Goal: Information Seeking & Learning: Learn about a topic

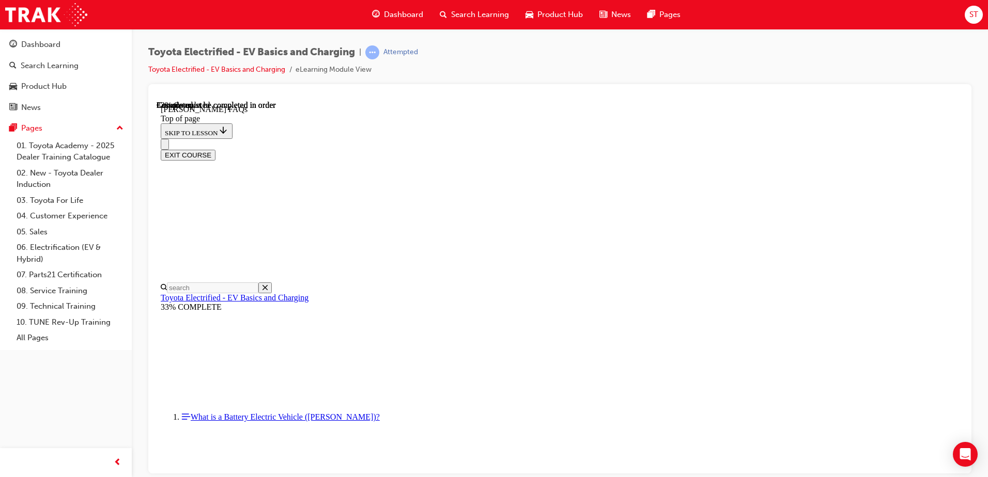
scroll to position [290, 0]
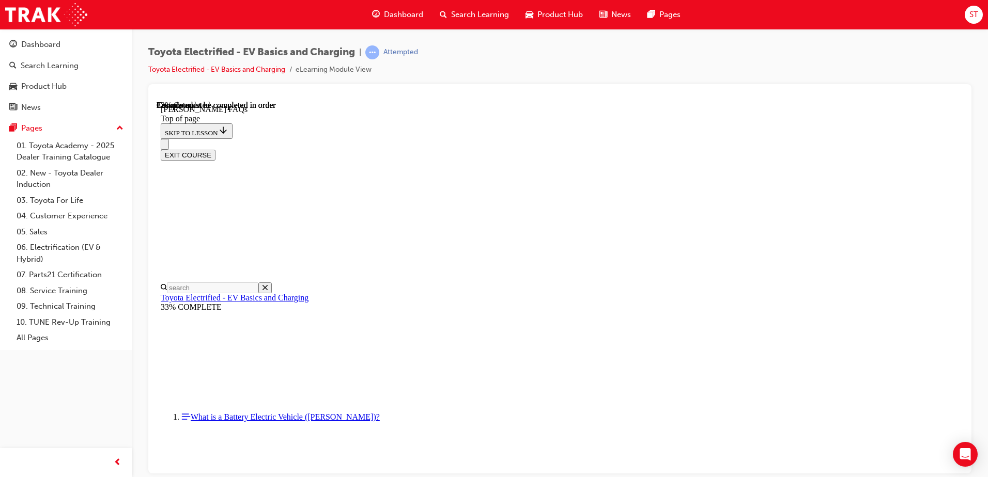
scroll to position [394, 0]
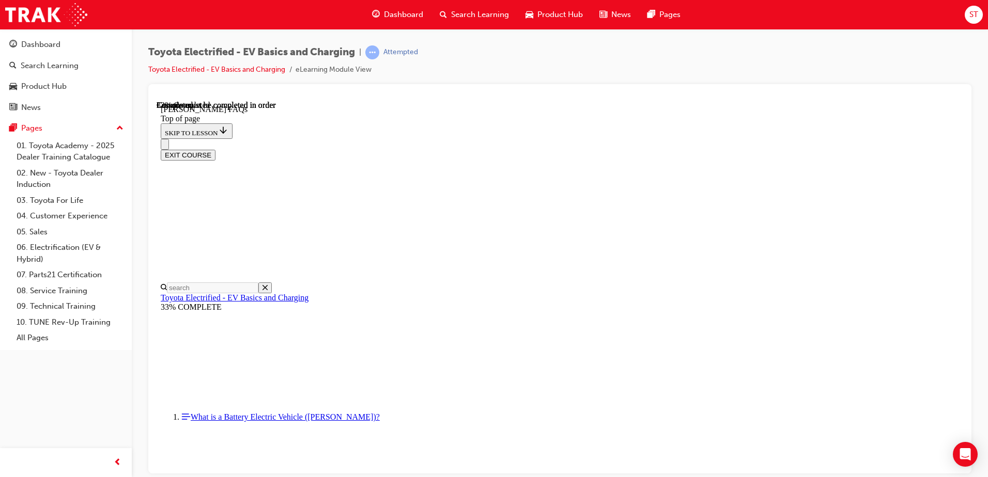
scroll to position [394, 0]
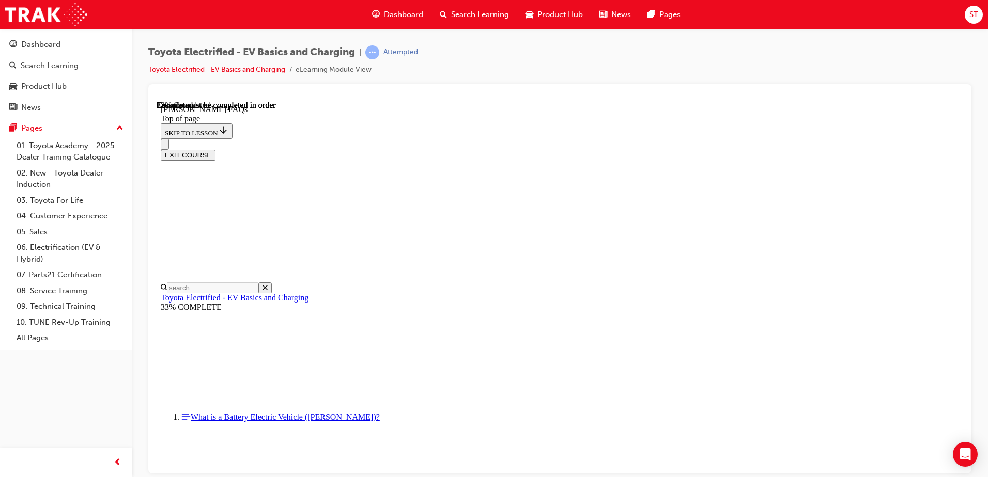
scroll to position [635, 0]
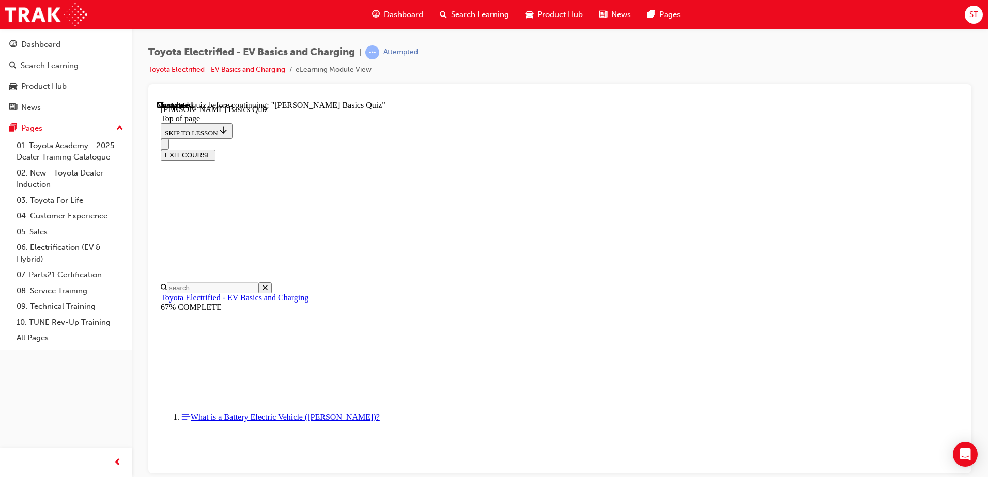
scroll to position [32, 0]
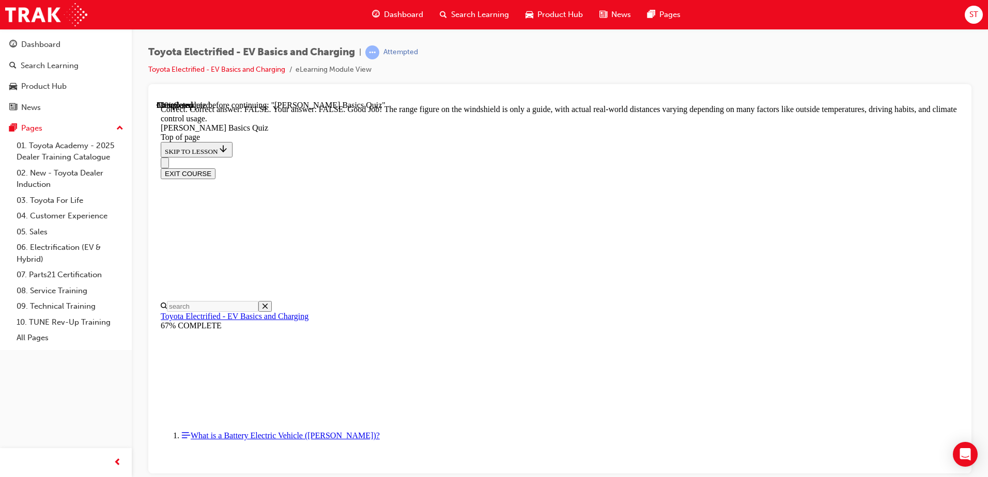
scroll to position [182, 0]
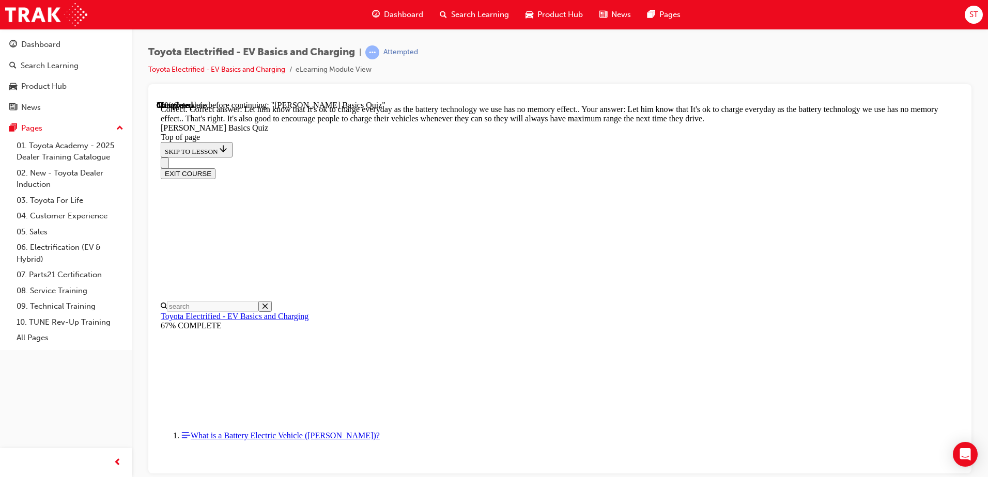
scroll to position [203, 0]
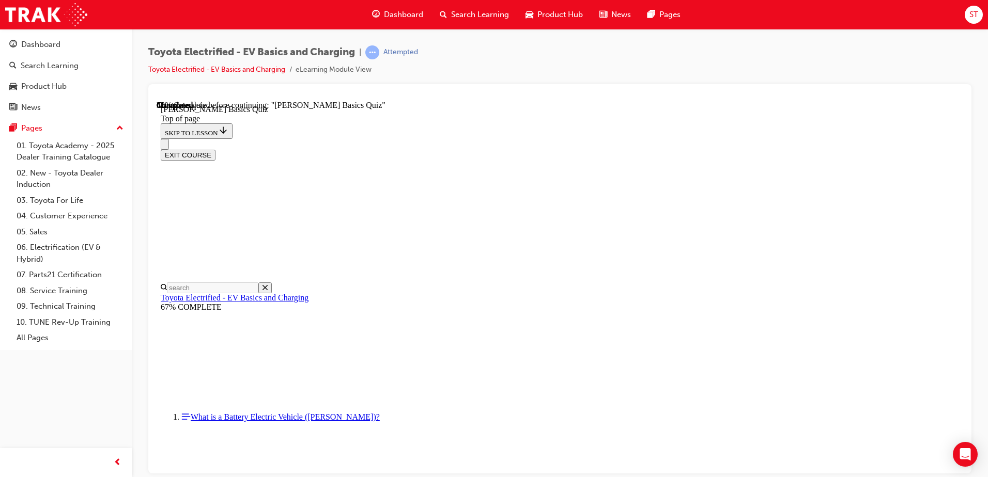
scroll to position [135, 0]
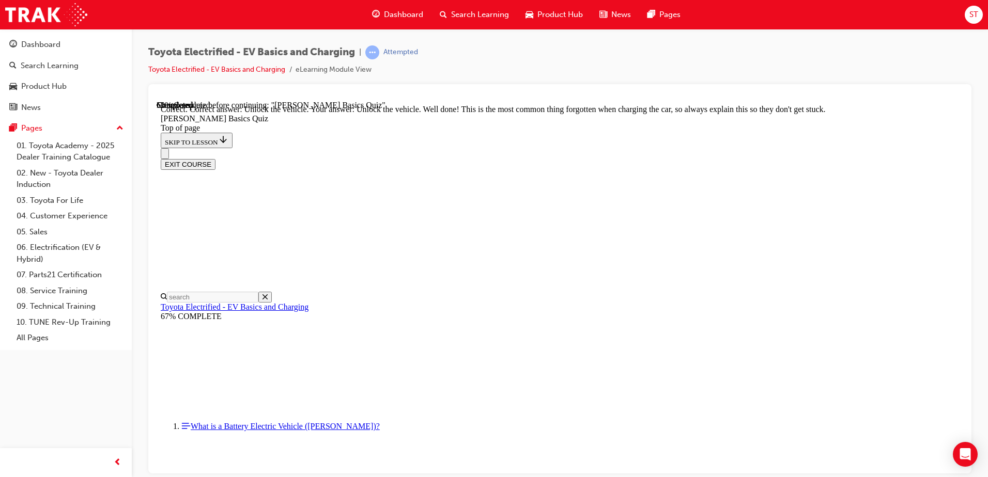
scroll to position [345, 0]
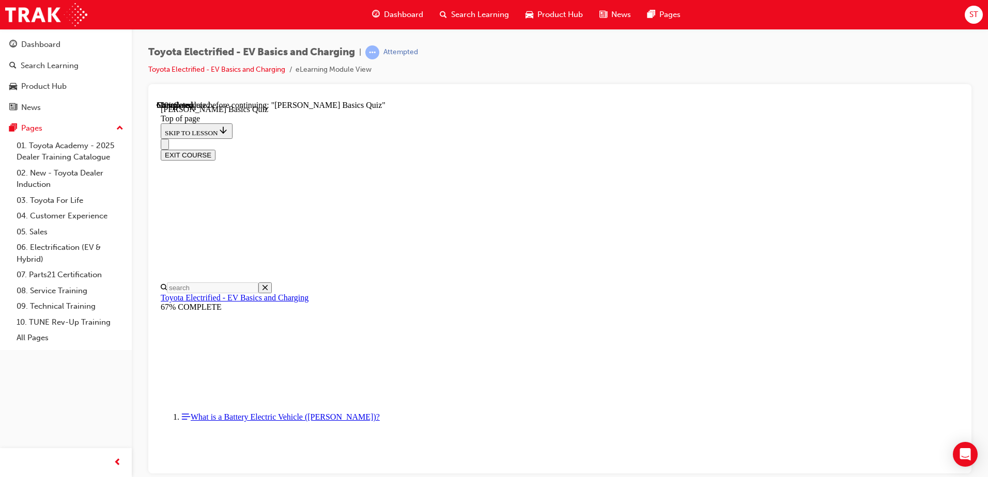
scroll to position [32, 0]
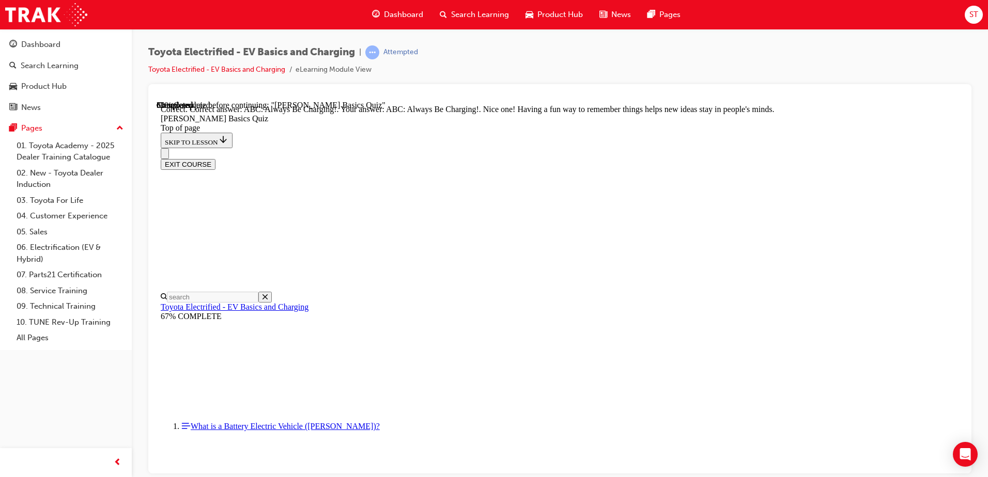
scroll to position [211, 0]
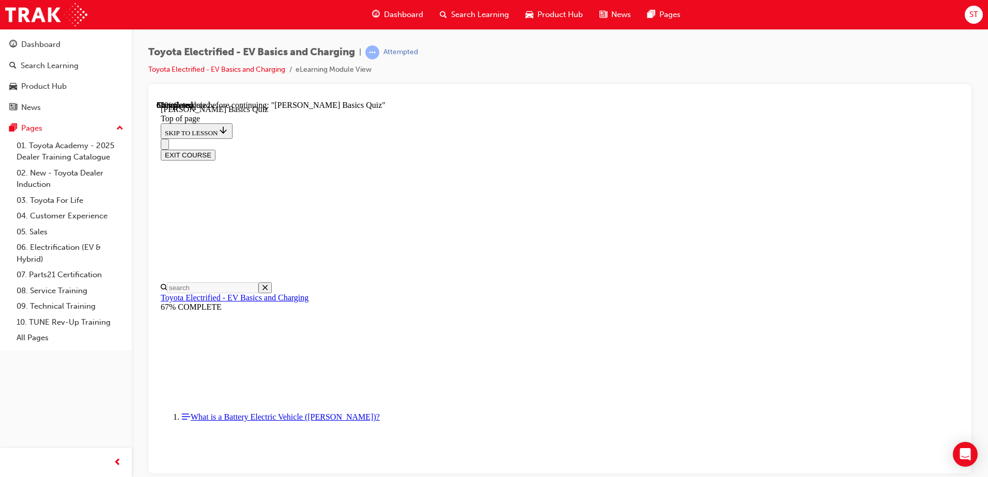
scroll to position [83, 0]
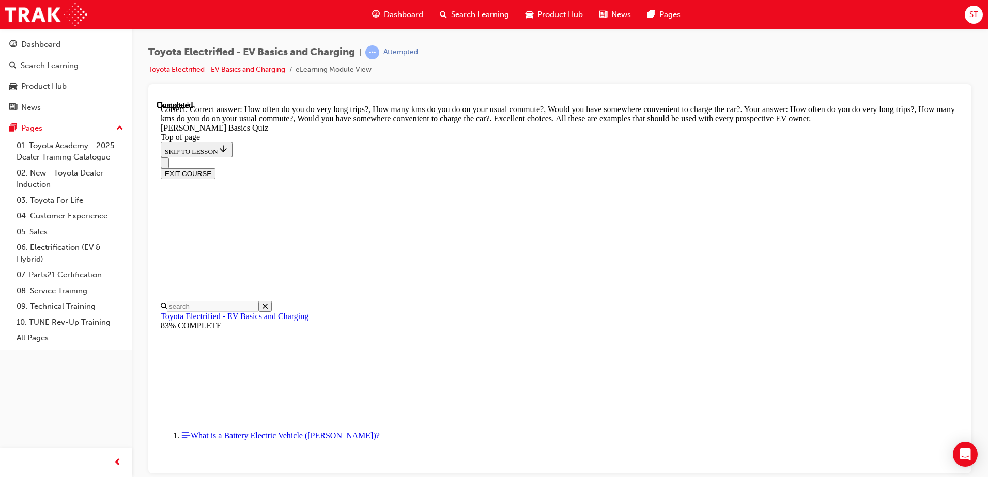
scroll to position [253, 0]
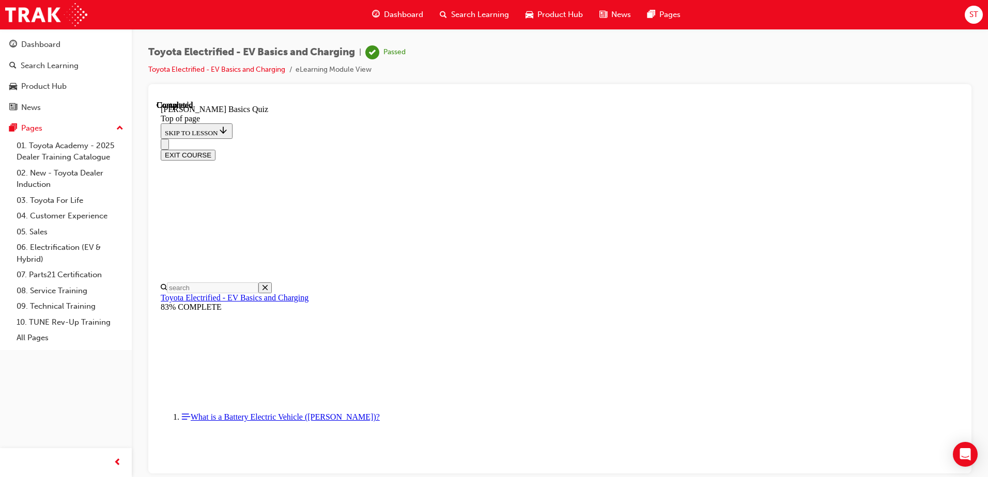
scroll to position [188, 0]
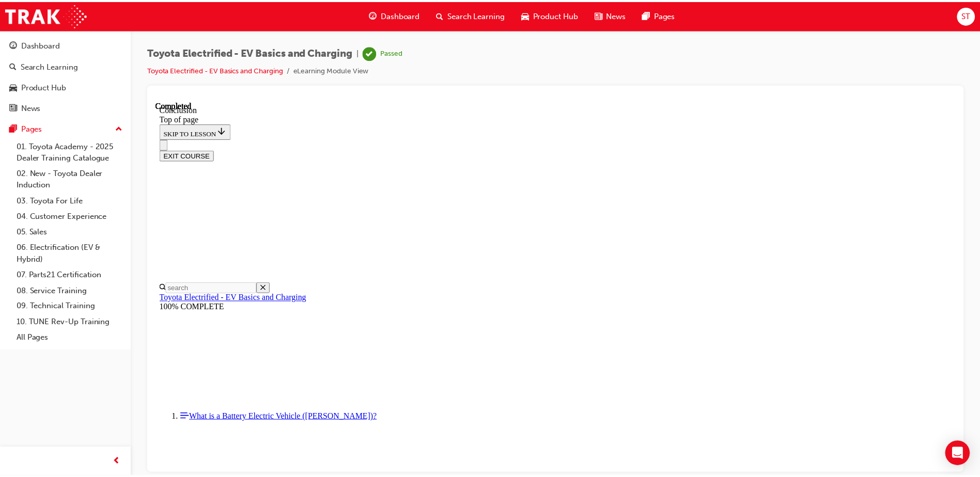
scroll to position [400, 0]
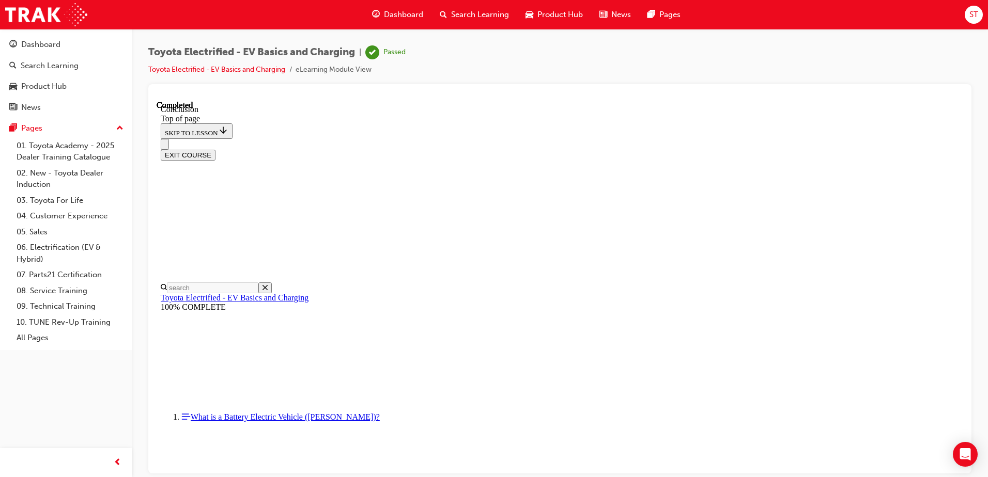
click at [215, 149] on button "EXIT COURSE" at bounding box center [188, 154] width 55 height 11
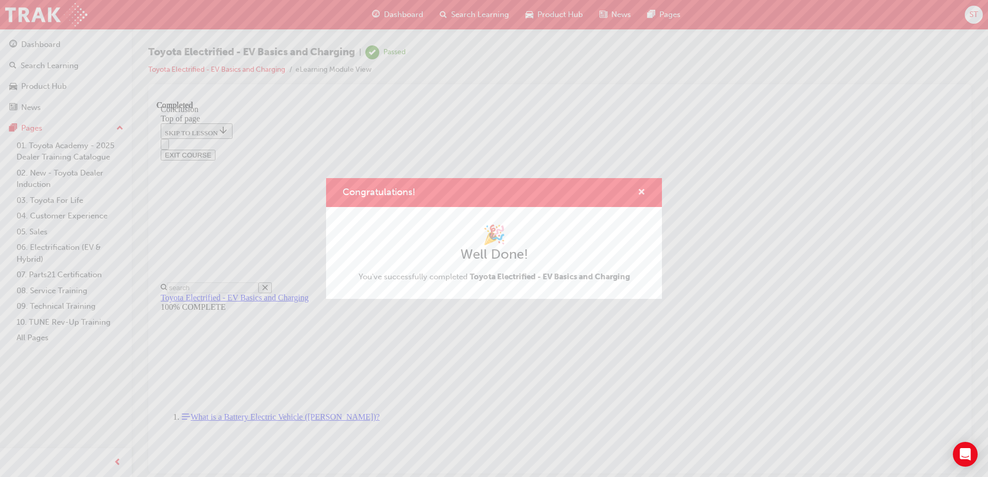
click at [639, 193] on span "cross-icon" at bounding box center [642, 193] width 8 height 9
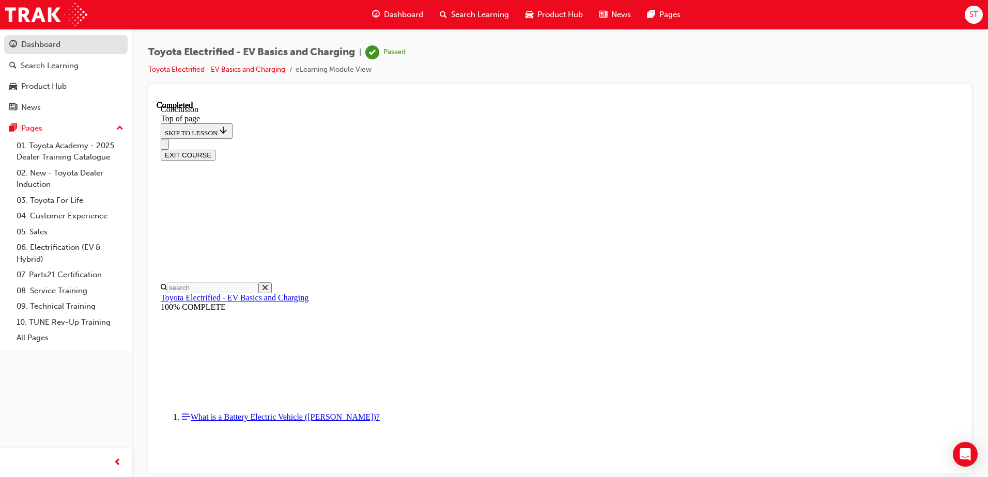
click at [27, 41] on div "Dashboard" at bounding box center [40, 45] width 39 height 12
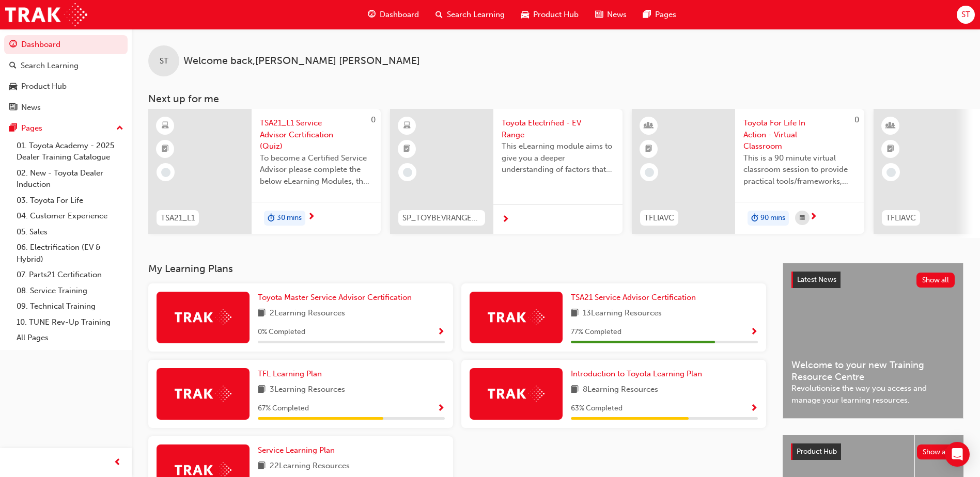
click at [441, 413] on span "Show Progress" at bounding box center [441, 409] width 8 height 9
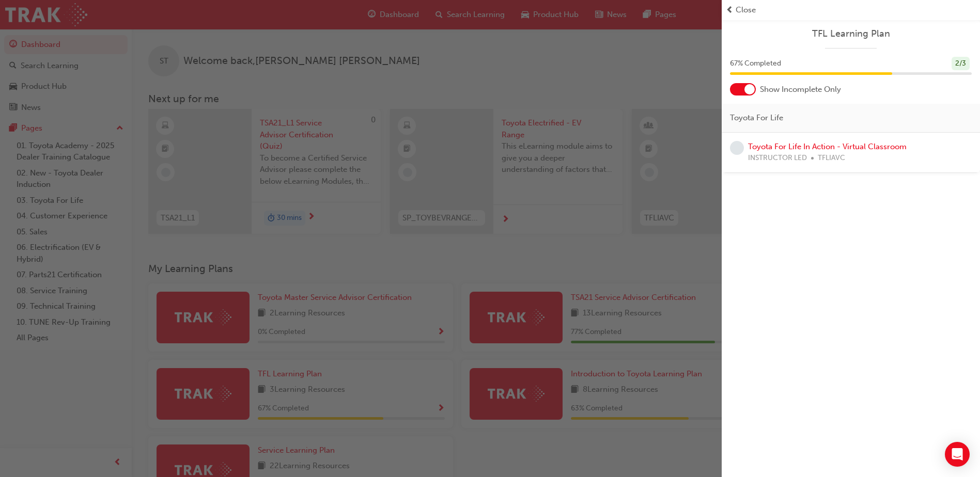
click at [466, 396] on div "button" at bounding box center [361, 238] width 722 height 477
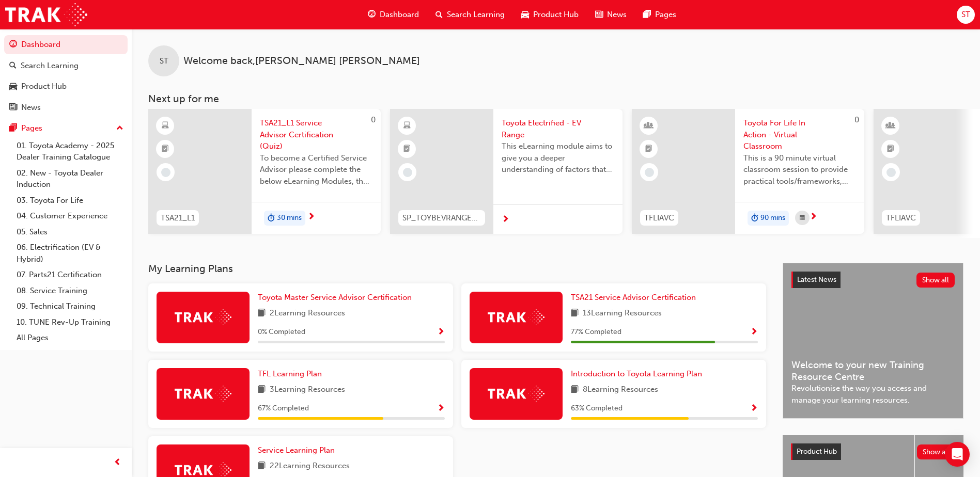
click at [752, 413] on span "Show Progress" at bounding box center [754, 409] width 8 height 9
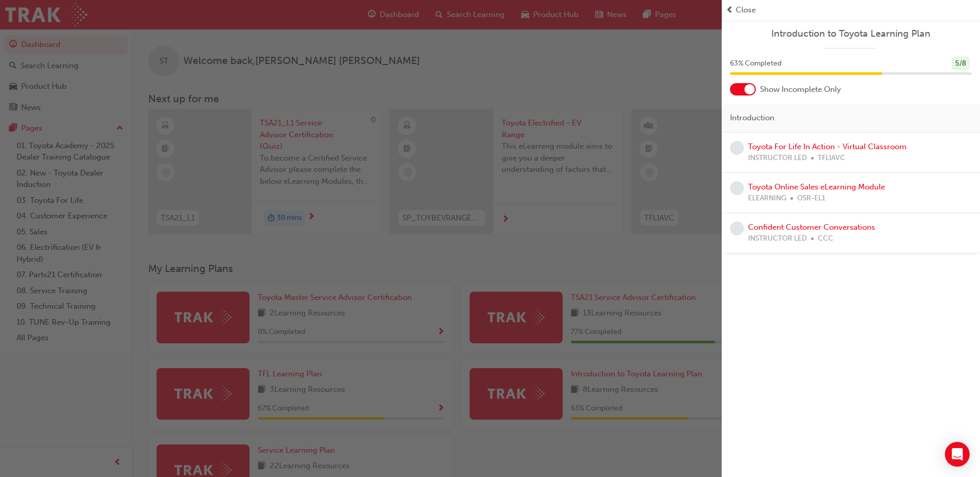
click at [693, 422] on div "button" at bounding box center [361, 238] width 722 height 477
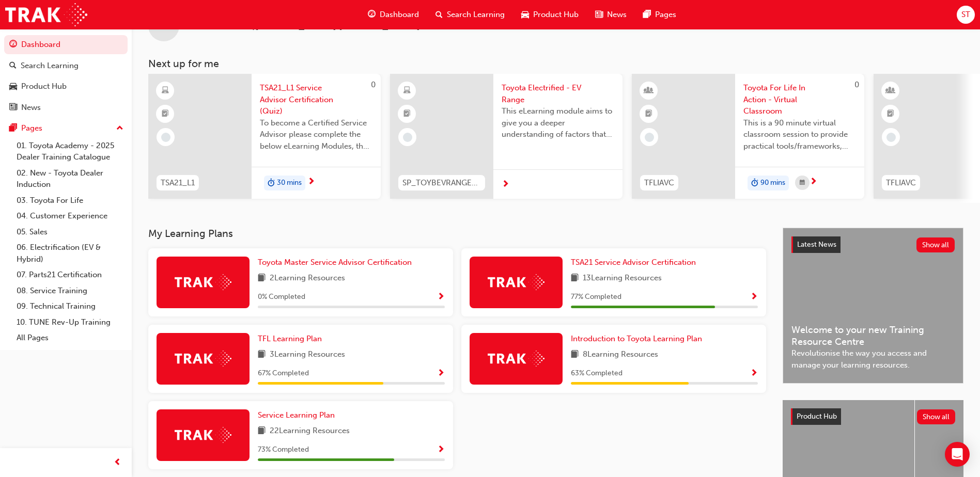
scroll to position [52, 0]
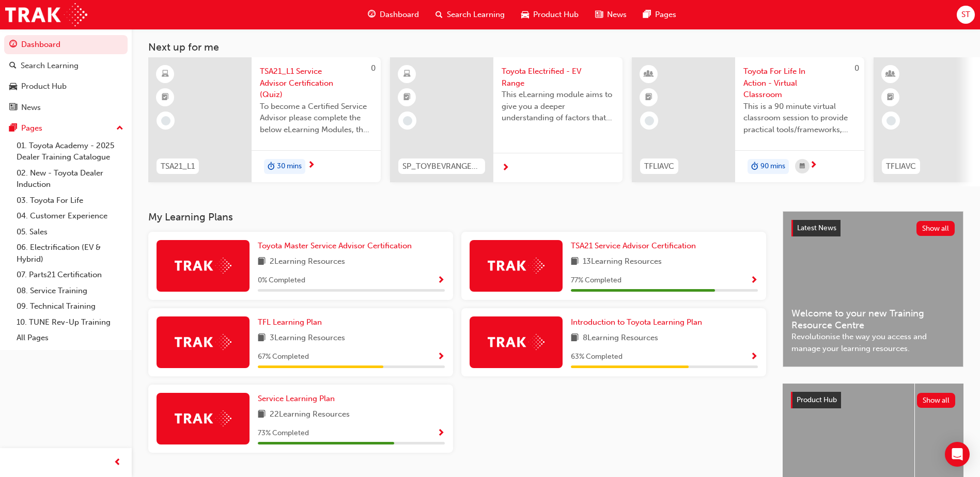
click at [355, 439] on div "73 % Completed" at bounding box center [351, 433] width 187 height 13
click at [338, 416] on span "22 Learning Resources" at bounding box center [310, 415] width 80 height 13
click at [312, 403] on span "Service Learning Plan" at bounding box center [296, 398] width 77 height 9
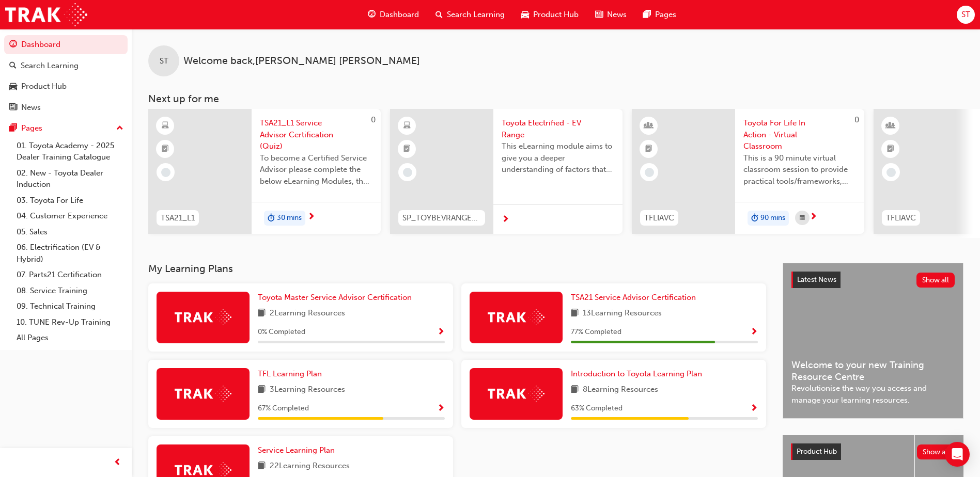
click at [750, 333] on span "Show Progress" at bounding box center [754, 332] width 8 height 9
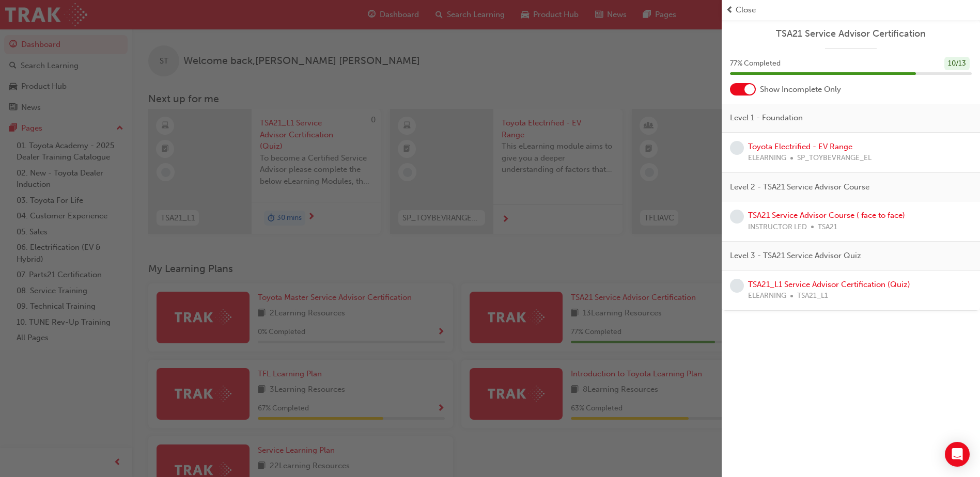
drag, startPoint x: 756, startPoint y: 92, endPoint x: 749, endPoint y: 92, distance: 6.7
click at [750, 92] on div "Show Incomplete Only" at bounding box center [851, 89] width 258 height 12
click at [749, 92] on div at bounding box center [749, 89] width 10 height 10
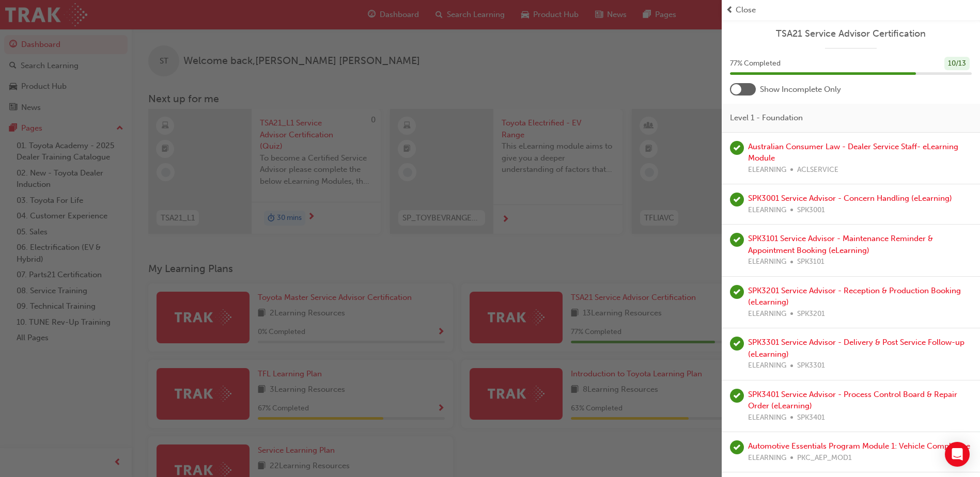
click at [749, 92] on div at bounding box center [743, 89] width 26 height 12
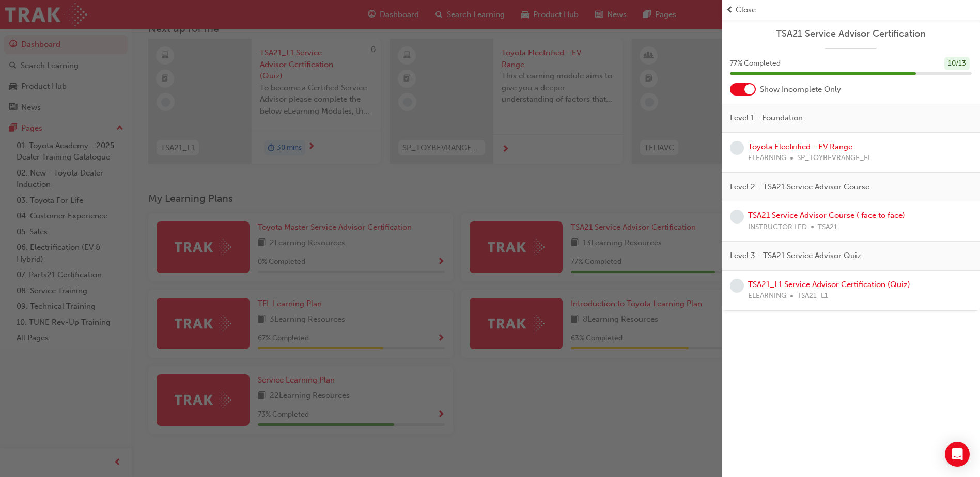
scroll to position [140, 0]
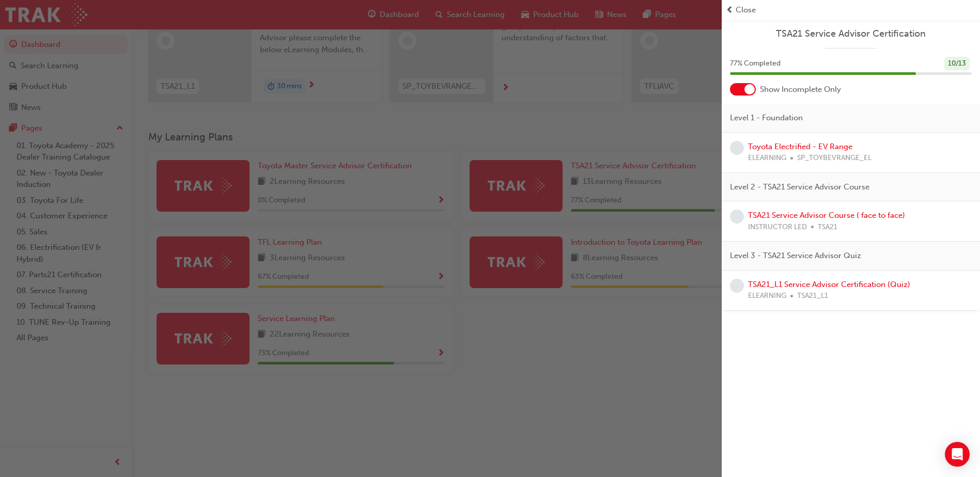
click at [329, 275] on div "button" at bounding box center [361, 238] width 722 height 477
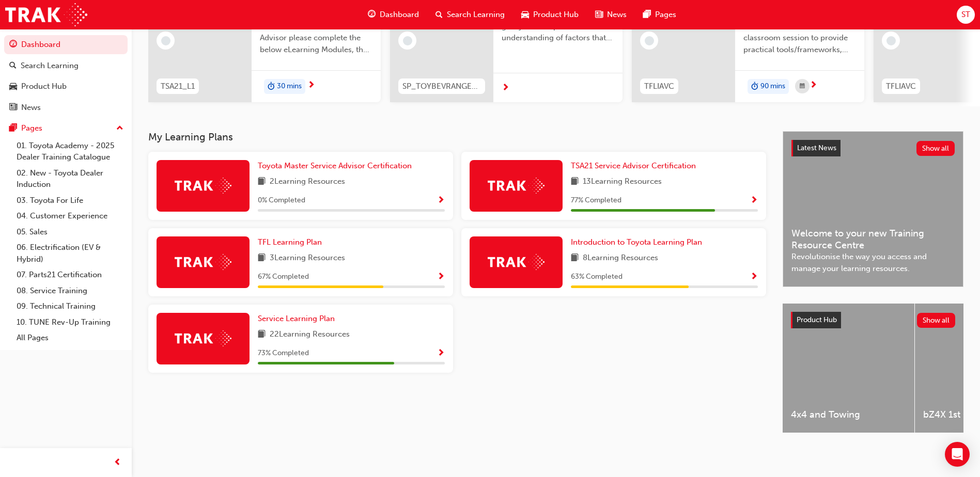
click at [317, 329] on span "22 Learning Resources" at bounding box center [310, 335] width 80 height 13
click at [320, 317] on span "Service Learning Plan" at bounding box center [296, 318] width 77 height 9
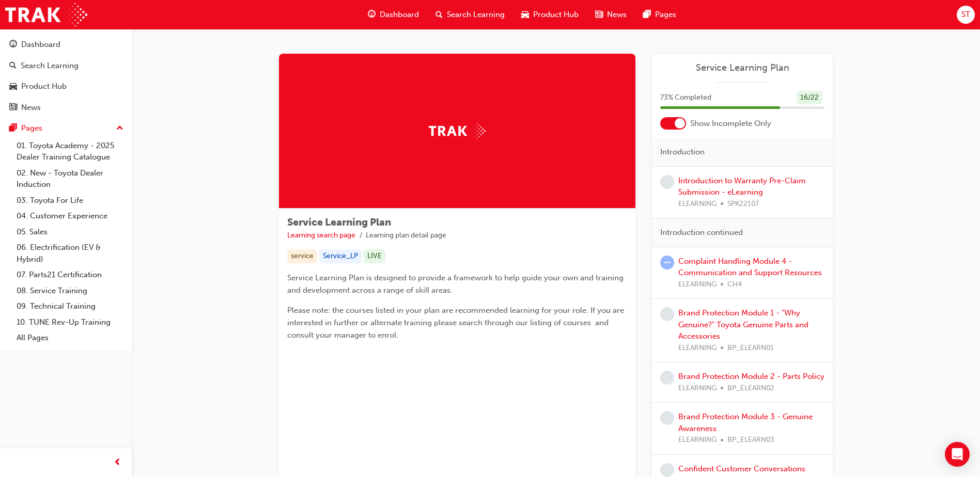
click at [676, 125] on div at bounding box center [680, 123] width 10 height 10
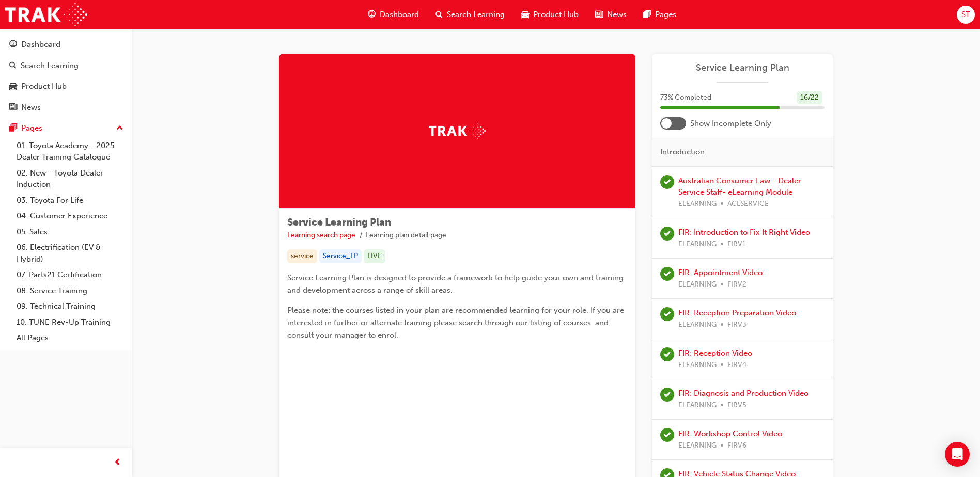
click at [676, 125] on div at bounding box center [673, 123] width 26 height 12
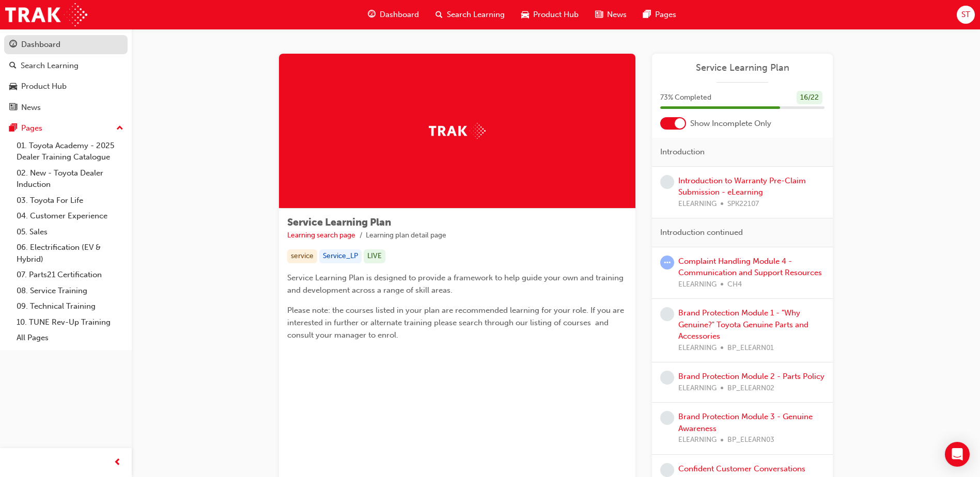
click at [50, 40] on div "Dashboard" at bounding box center [40, 45] width 39 height 12
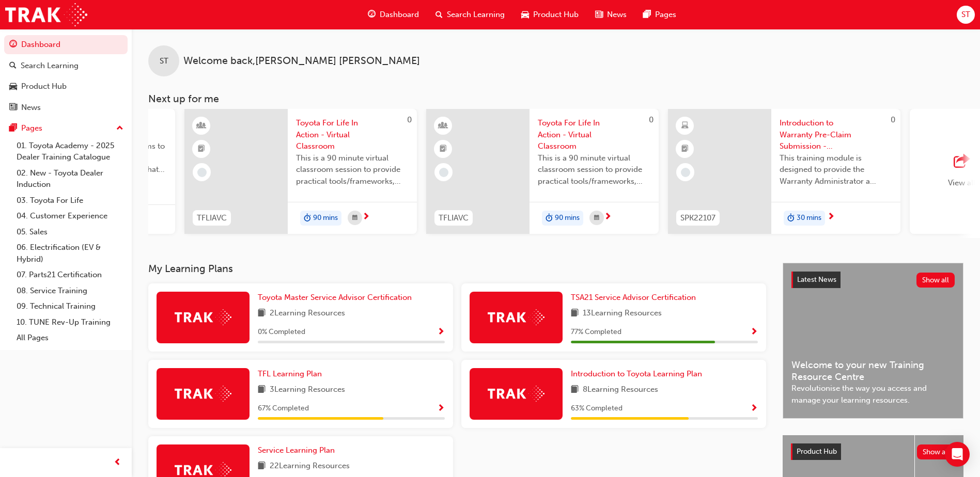
scroll to position [0, 617]
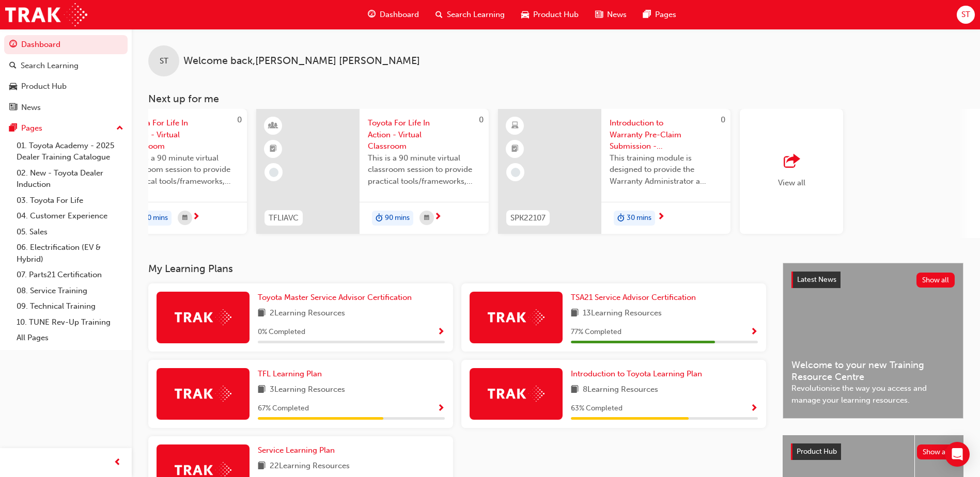
click at [780, 160] on div "button" at bounding box center [791, 161] width 27 height 14
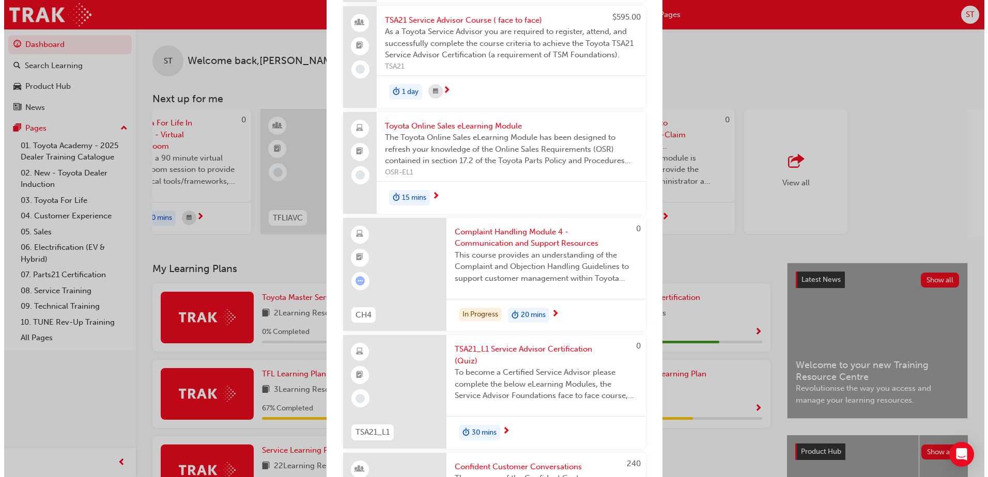
scroll to position [723, 0]
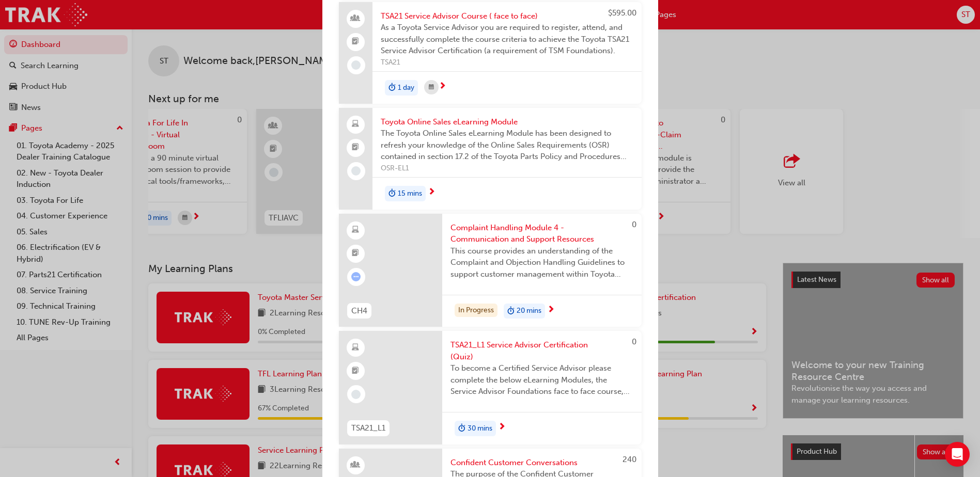
click at [526, 317] on span "20 mins" at bounding box center [529, 311] width 25 height 12
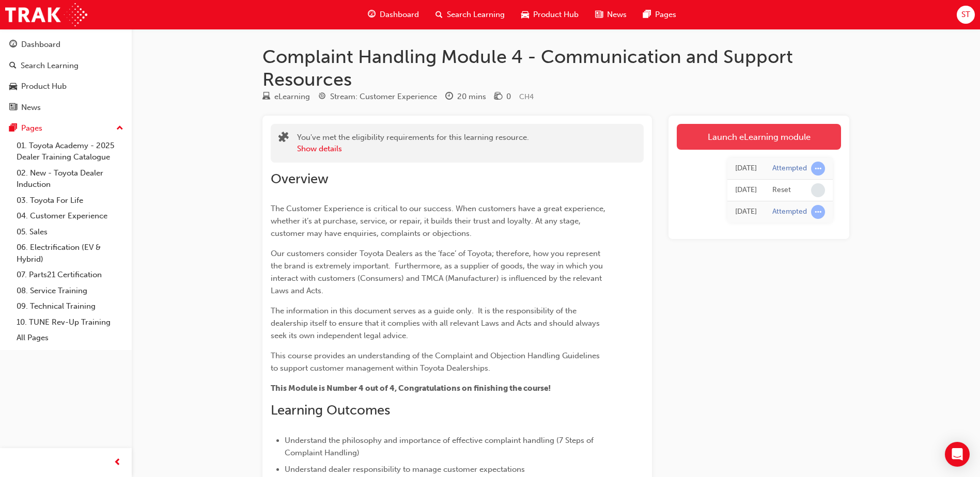
click at [770, 139] on link "Launch eLearning module" at bounding box center [759, 137] width 164 height 26
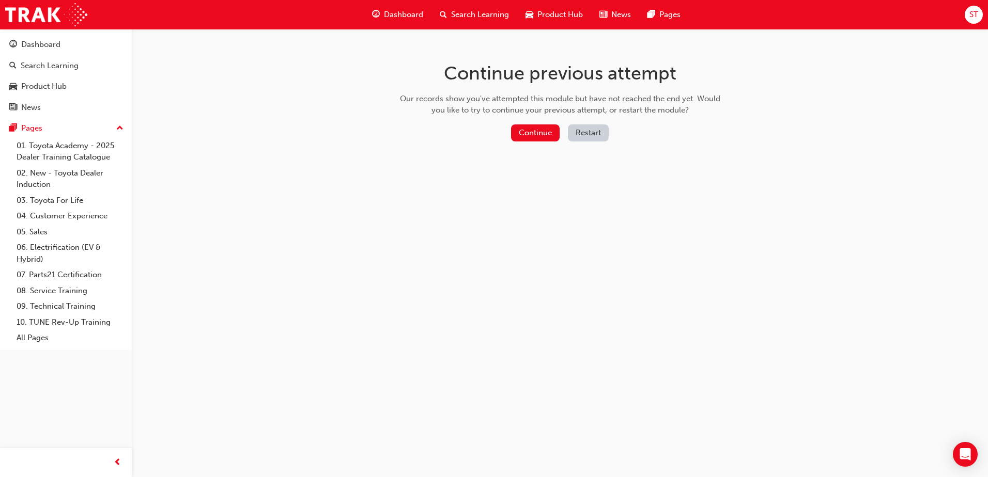
click at [601, 125] on button "Restart" at bounding box center [588, 133] width 41 height 17
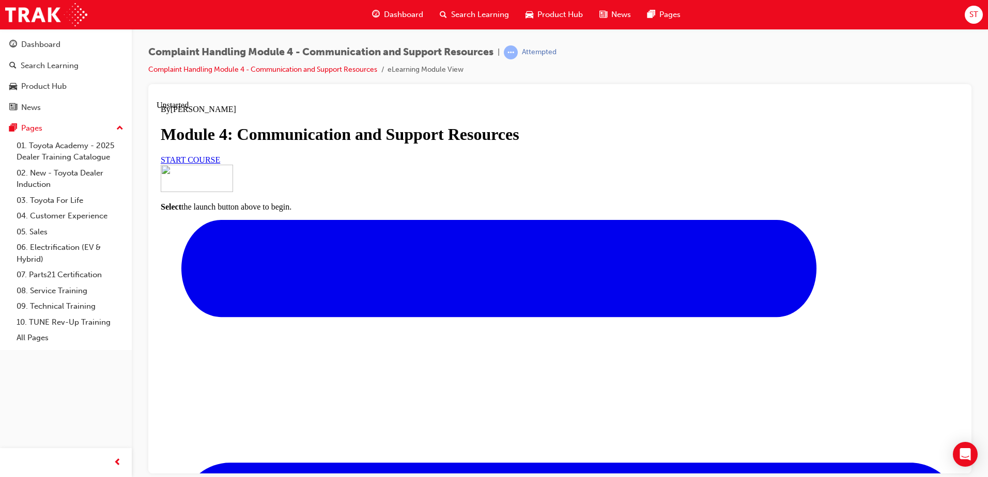
click at [220, 164] on link "START COURSE" at bounding box center [190, 159] width 59 height 9
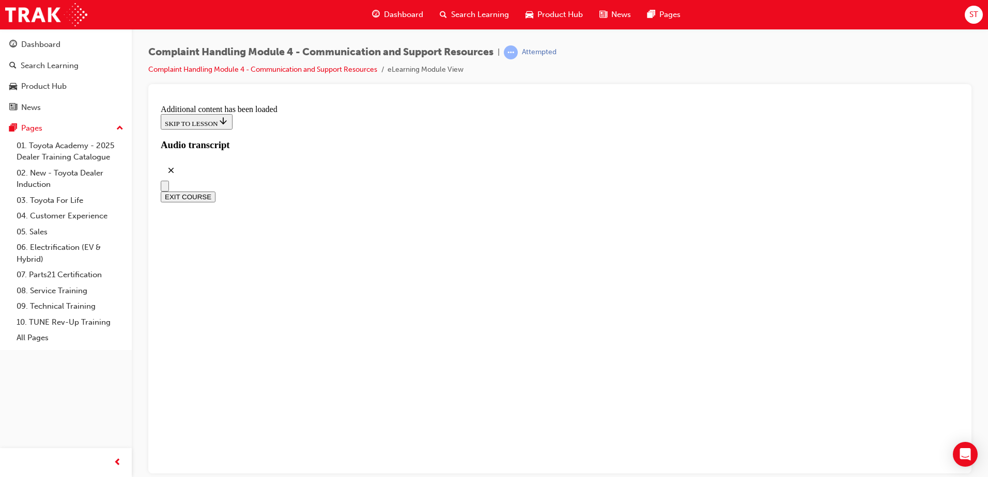
scroll to position [5729, 0]
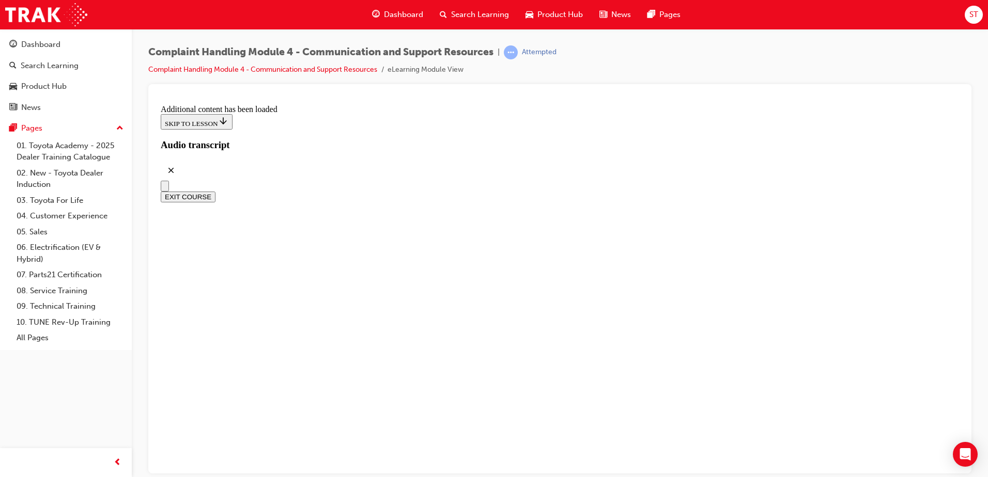
radio input "true"
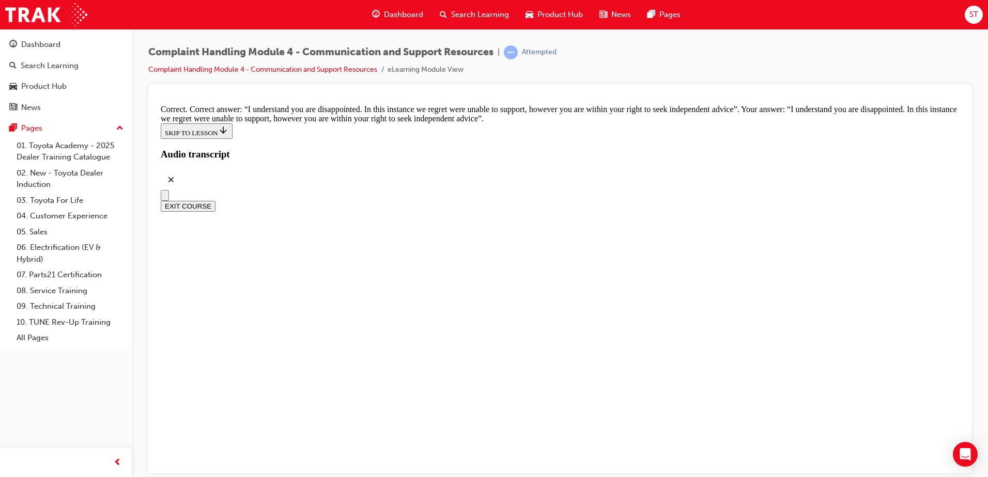
scroll to position [6716, 0]
checkbox input "true"
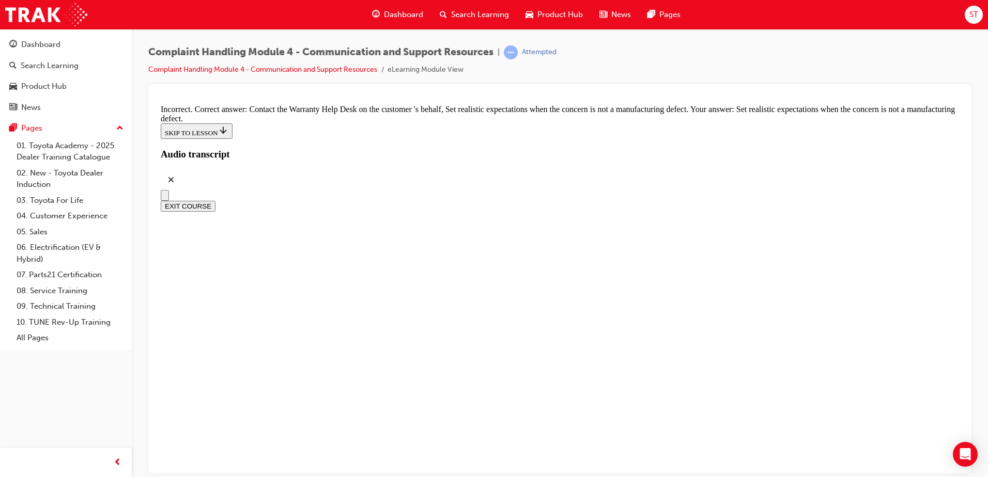
scroll to position [6940, 0]
click at [169, 190] on button "Open navigation menu" at bounding box center [165, 195] width 8 height 11
click at [303, 190] on div "EXIT COURSE" at bounding box center [560, 201] width 798 height 22
click at [175, 197] on icon "Close navigation menu" at bounding box center [170, 200] width 10 height 7
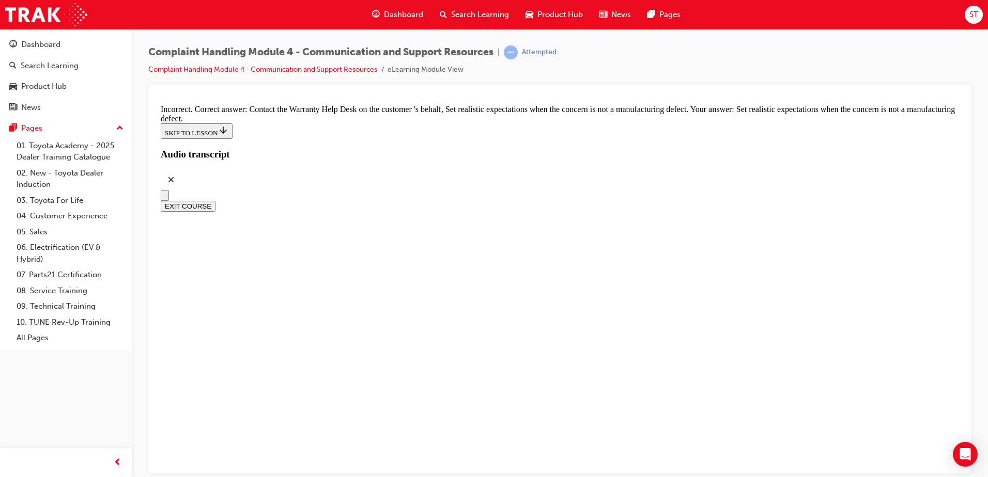
checkbox input "true"
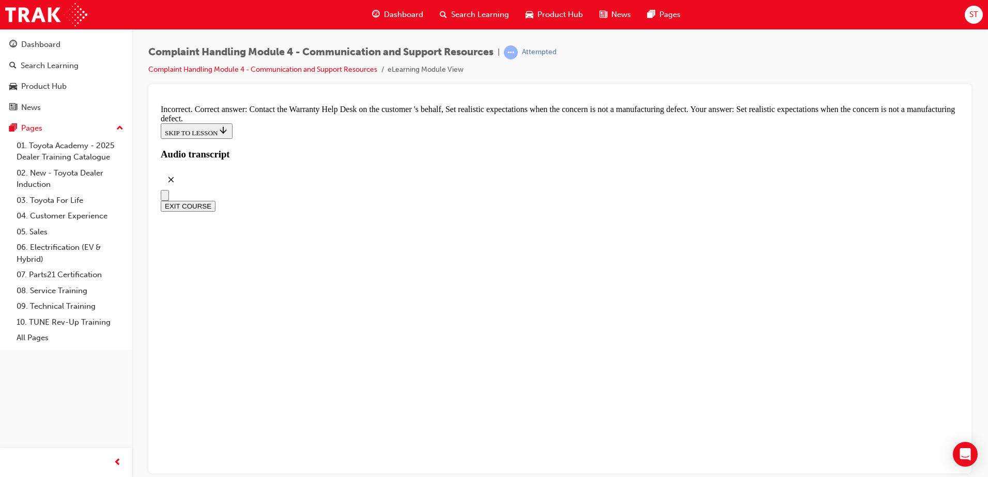
checkbox input "false"
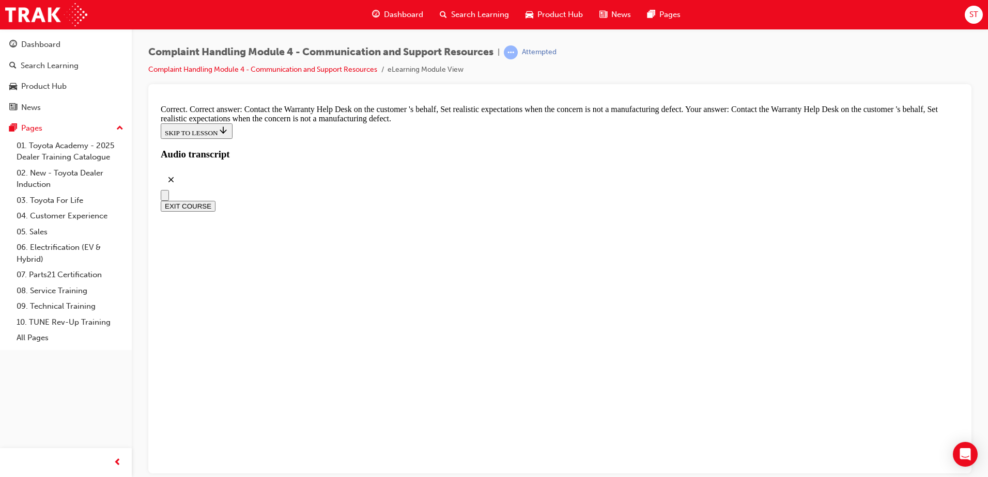
scroll to position [7131, 0]
checkbox input "true"
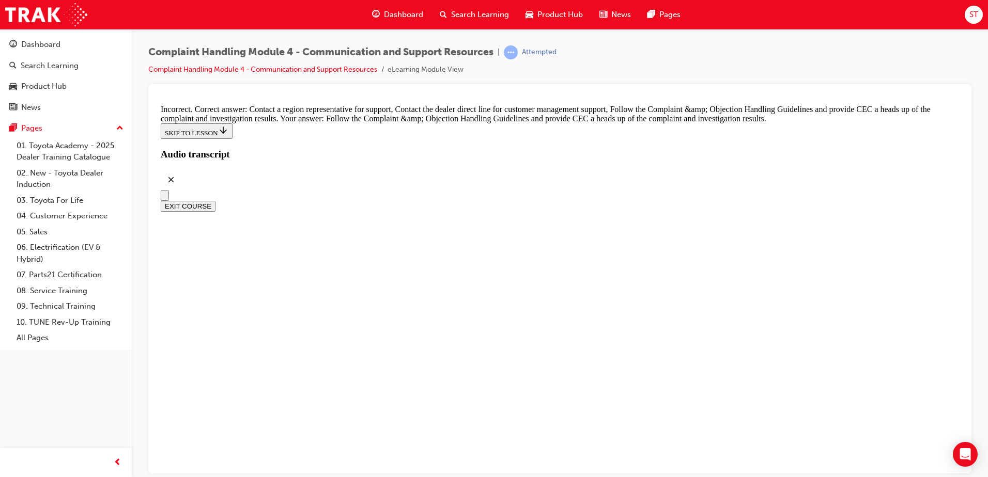
scroll to position [7544, 0]
radio input "true"
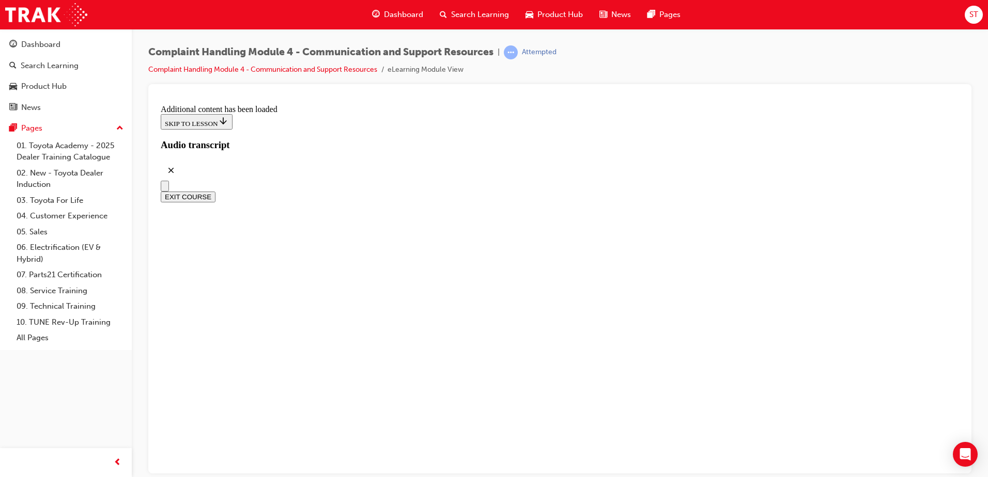
scroll to position [8965, 0]
click at [215, 191] on button "EXIT COURSE" at bounding box center [188, 196] width 55 height 11
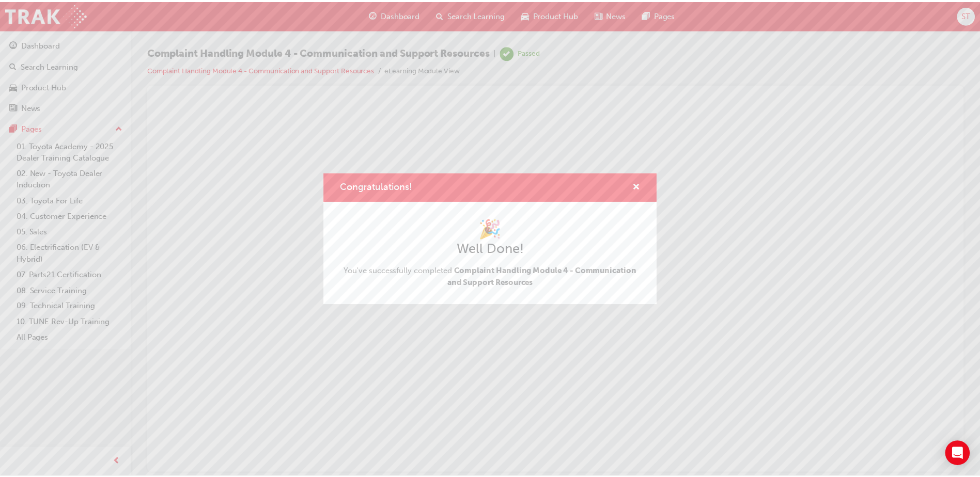
scroll to position [0, 0]
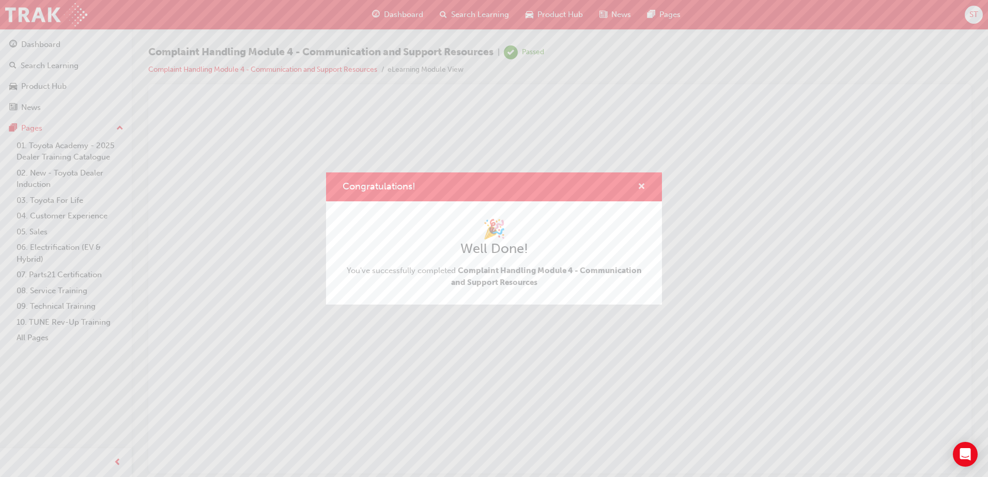
click at [638, 185] on span "cross-icon" at bounding box center [642, 187] width 8 height 9
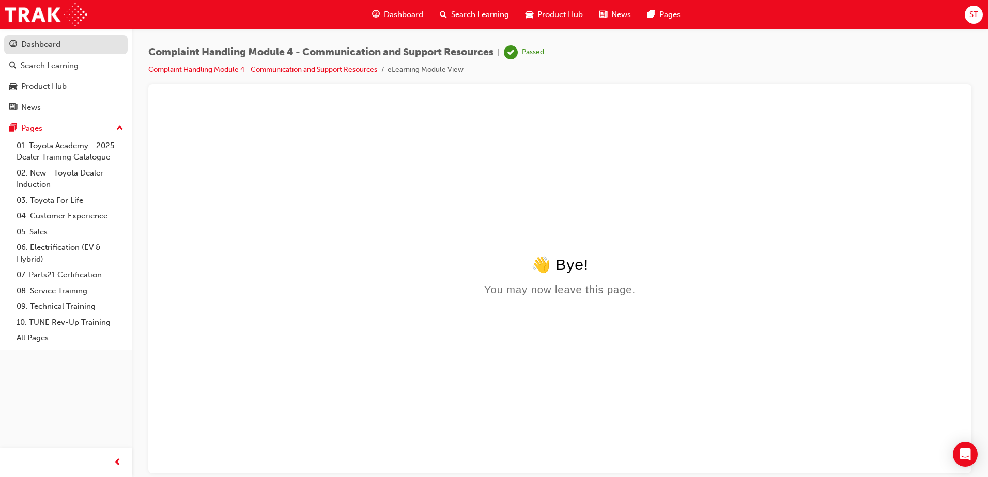
click at [39, 49] on div "Dashboard" at bounding box center [40, 45] width 39 height 12
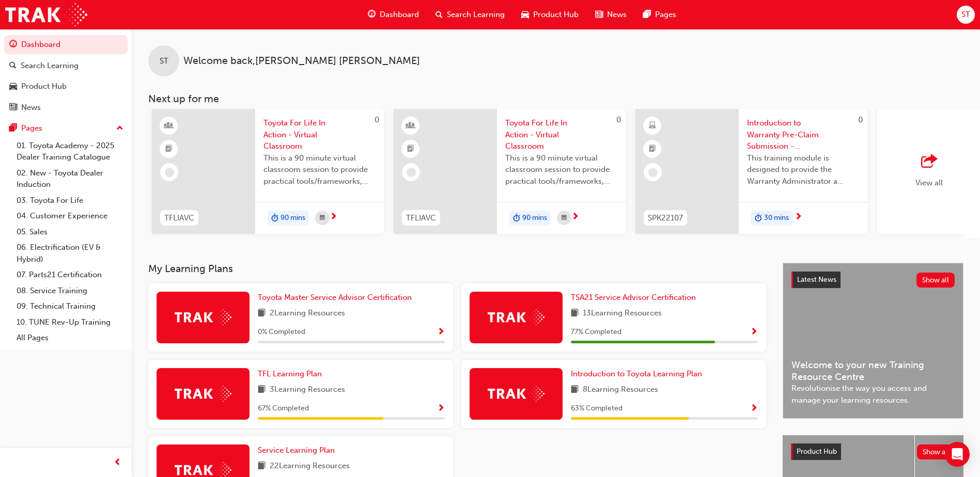
scroll to position [0, 573]
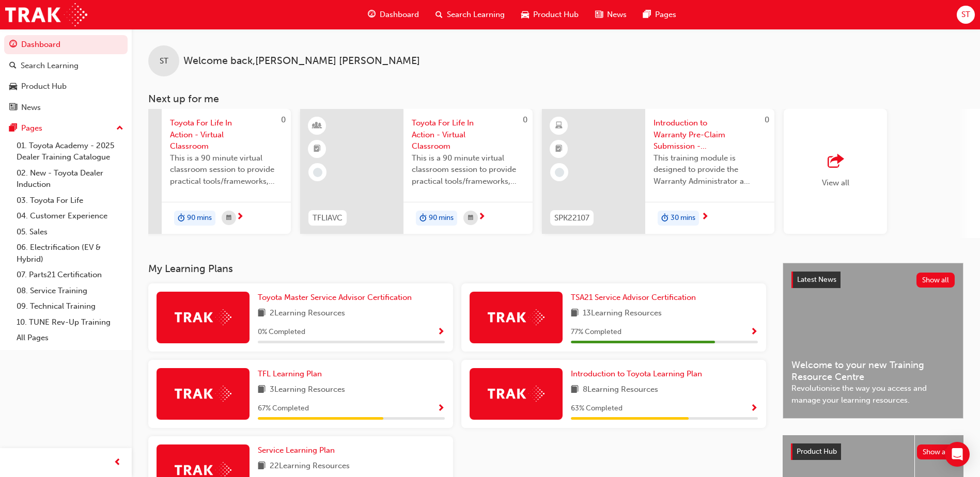
click at [863, 169] on div "View all" at bounding box center [835, 171] width 103 height 125
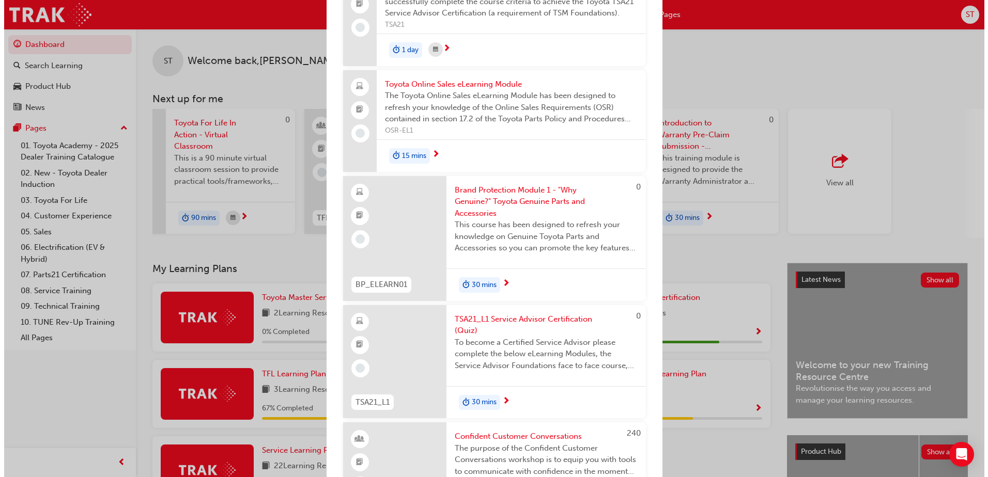
scroll to position [756, 0]
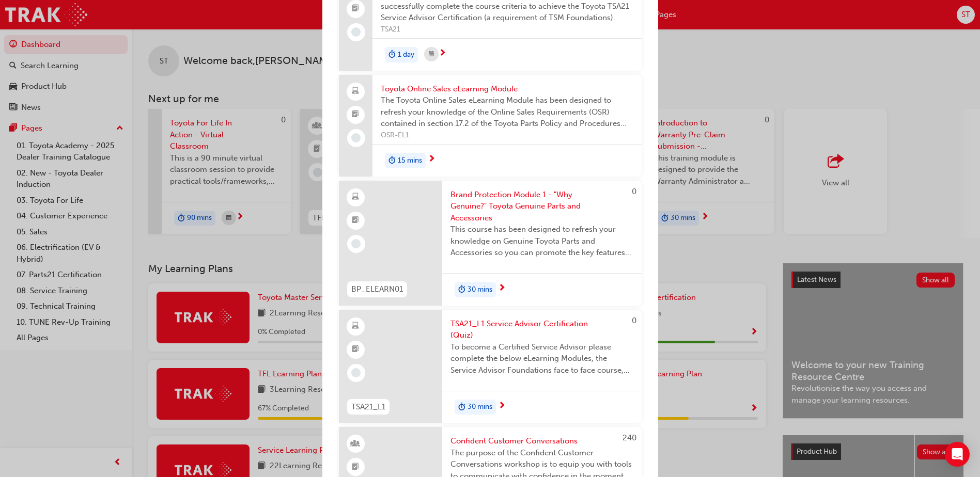
click at [553, 204] on span "Brand Protection Module 1 - "Why Genuine?" Toyota Genuine Parts and Accessories" at bounding box center [542, 206] width 183 height 35
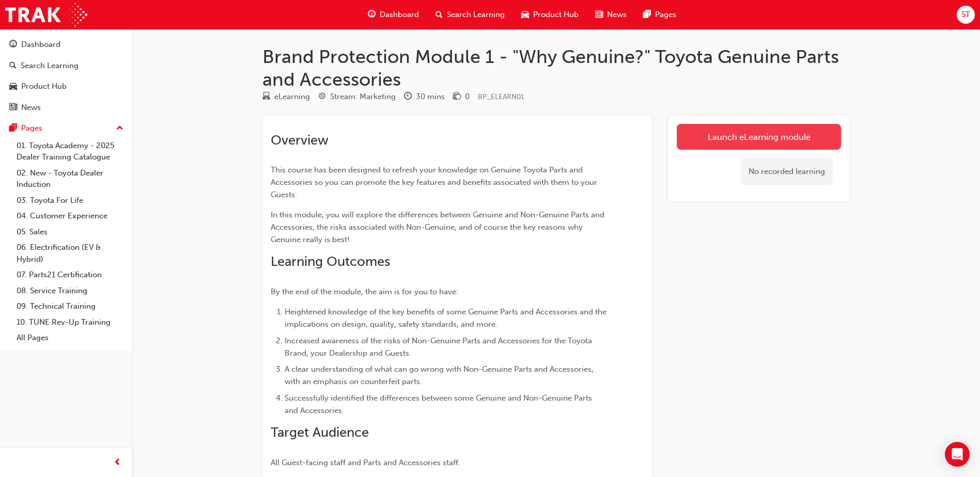
click at [793, 137] on link "Launch eLearning module" at bounding box center [759, 137] width 164 height 26
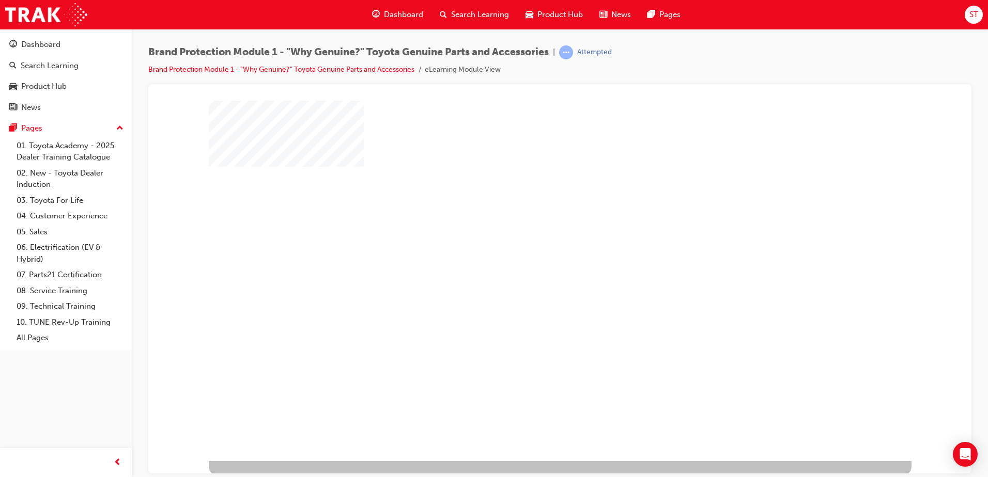
scroll to position [14, 0]
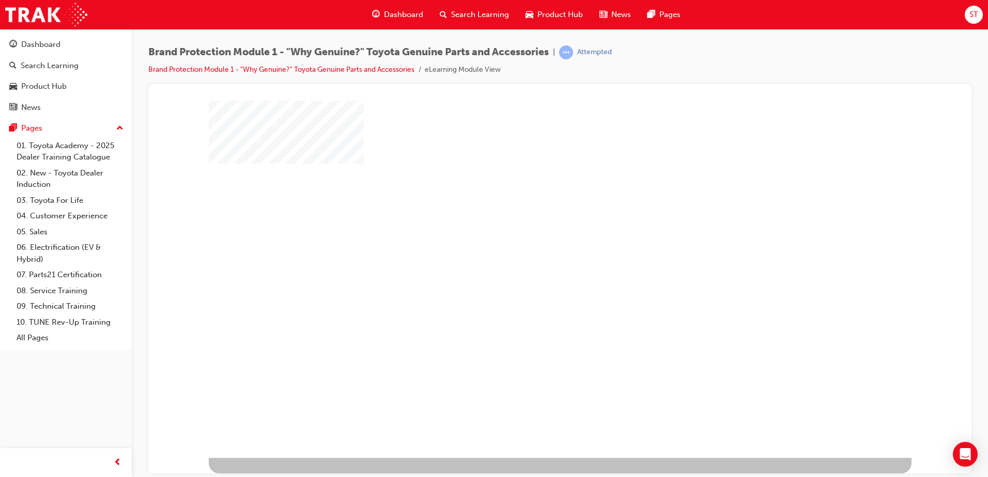
click at [530, 242] on div "play" at bounding box center [530, 242] width 0 height 0
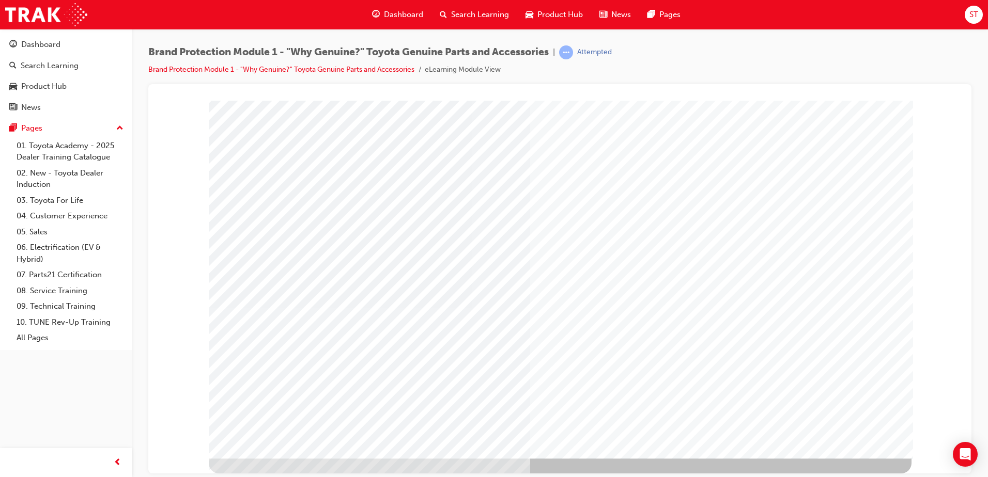
scroll to position [0, 0]
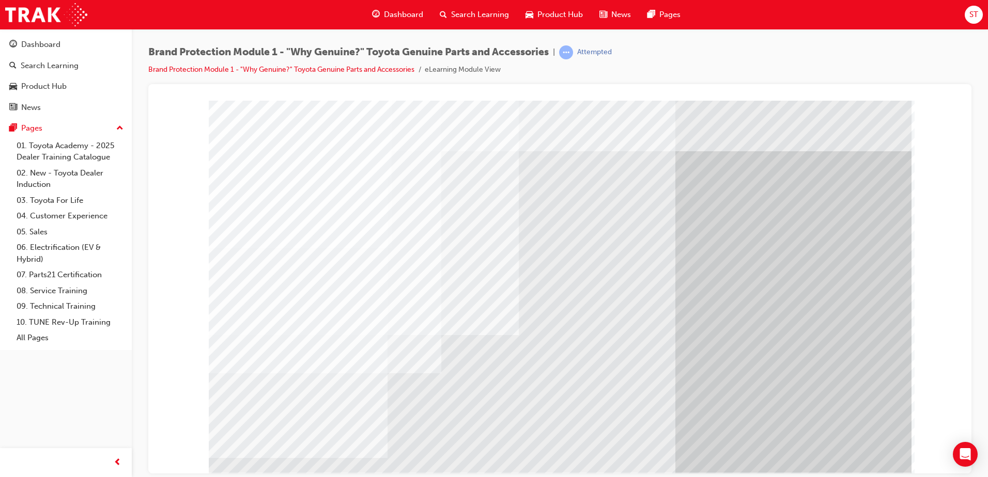
drag, startPoint x: 642, startPoint y: 358, endPoint x: 692, endPoint y: 349, distance: 50.4
drag, startPoint x: 694, startPoint y: 350, endPoint x: 732, endPoint y: 351, distance: 38.2
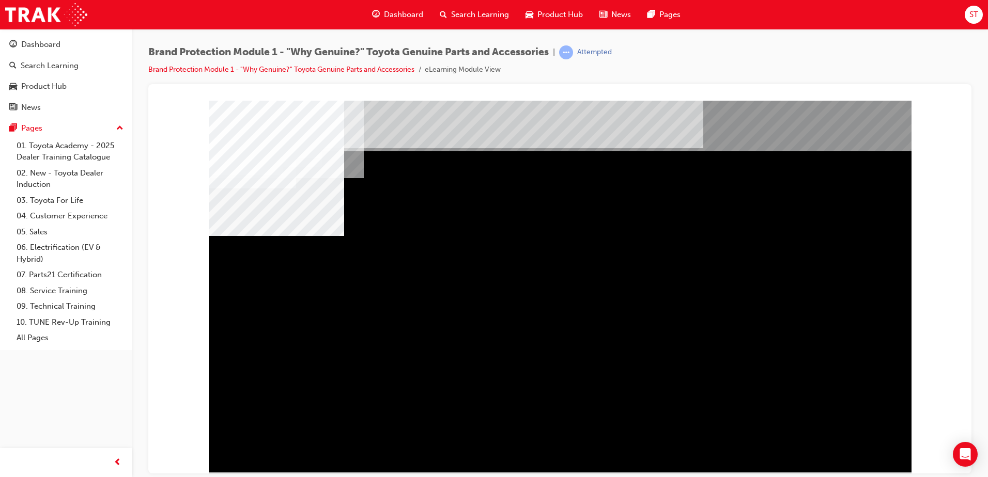
drag, startPoint x: 654, startPoint y: 322, endPoint x: 706, endPoint y: 324, distance: 52.8
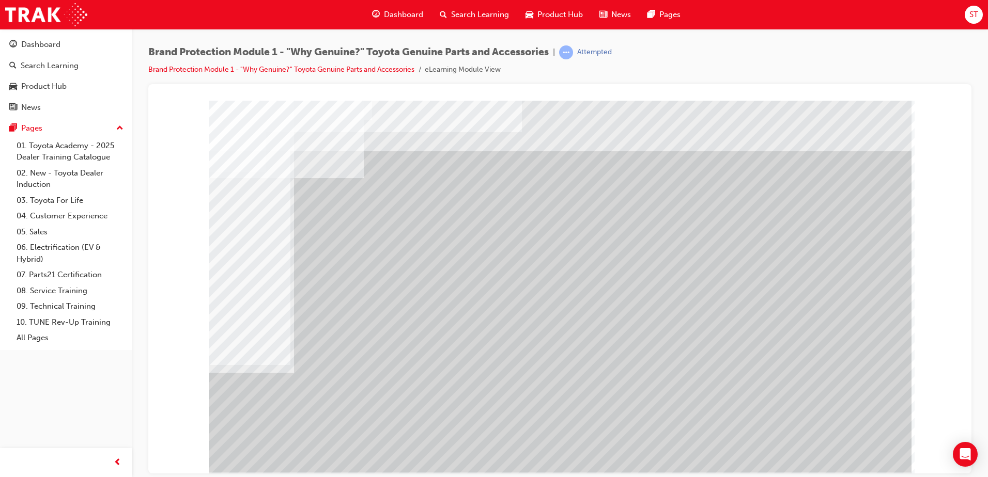
drag, startPoint x: 727, startPoint y: 335, endPoint x: 800, endPoint y: 366, distance: 78.9
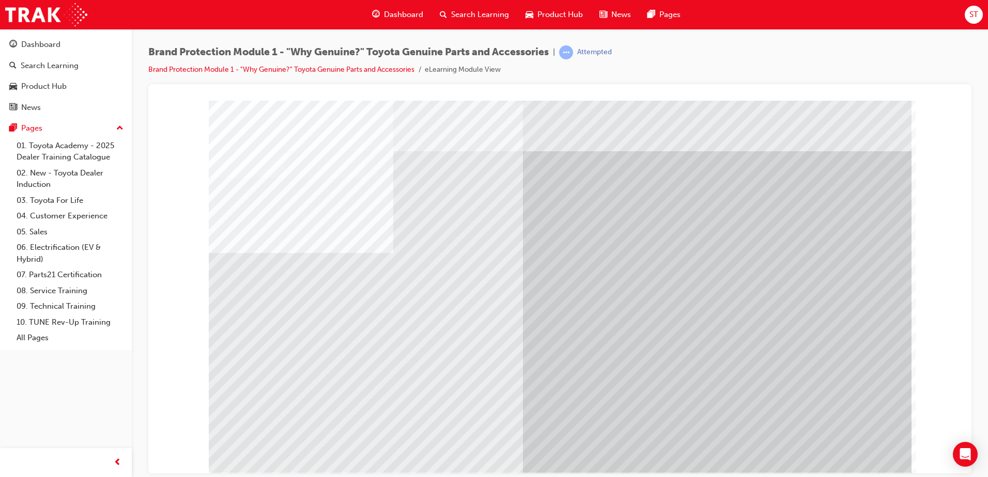
click at [826, 439] on div "multistate" at bounding box center [560, 286] width 703 height 372
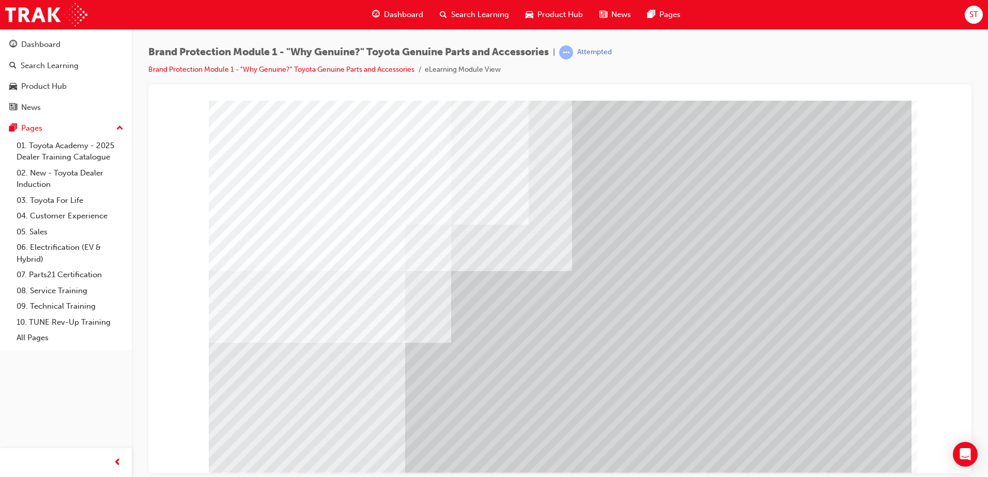
drag, startPoint x: 690, startPoint y: 320, endPoint x: 788, endPoint y: 395, distance: 123.5
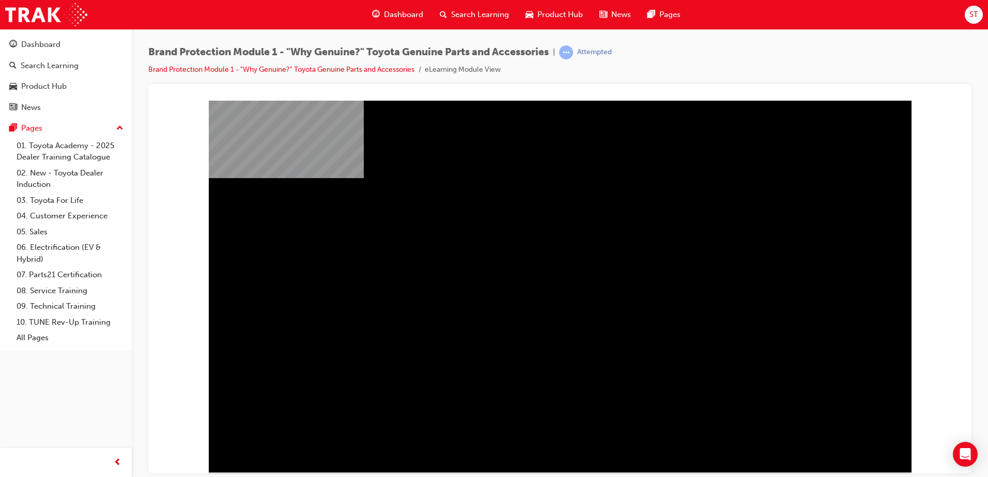
click at [852, 447] on div "" at bounding box center [560, 296] width 703 height 372
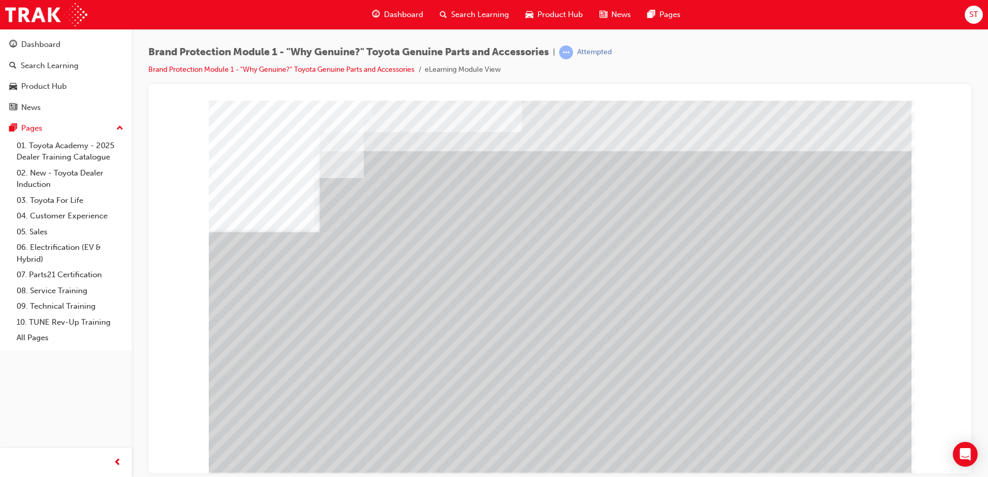
drag, startPoint x: 426, startPoint y: 285, endPoint x: 416, endPoint y: 301, distance: 18.8
drag, startPoint x: 811, startPoint y: 350, endPoint x: 817, endPoint y: 287, distance: 63.3
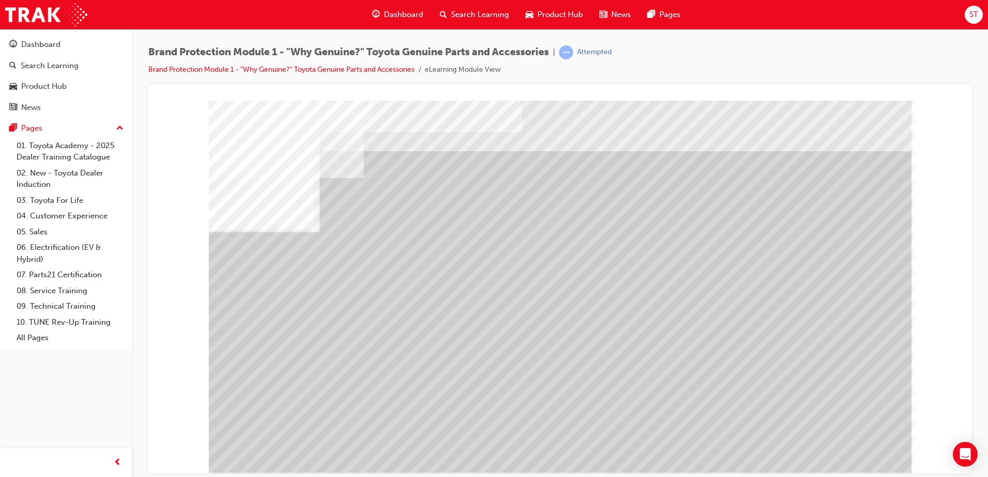
drag, startPoint x: 809, startPoint y: 279, endPoint x: 812, endPoint y: 169, distance: 110.1
click at [809, 271] on div "multistate" at bounding box center [560, 286] width 703 height 372
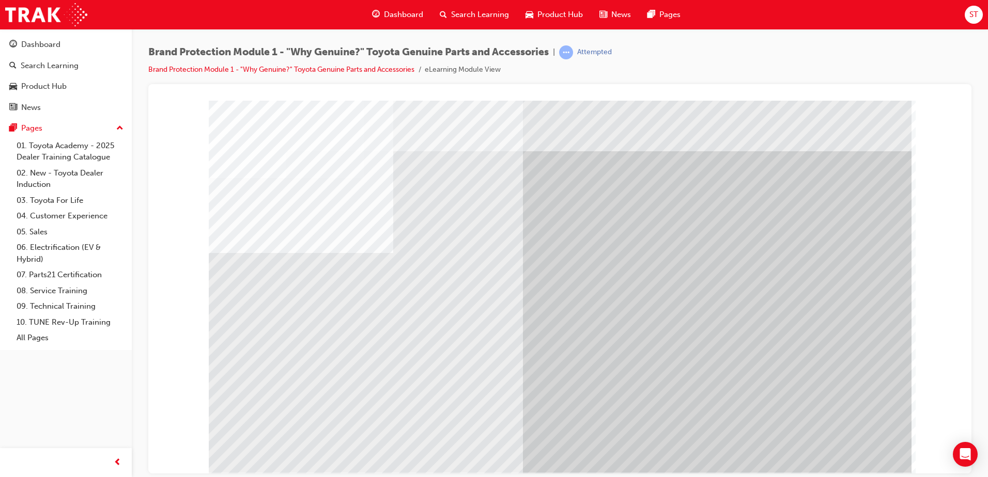
click at [857, 104] on body "multistate Loading..." at bounding box center [560, 104] width 798 height 0
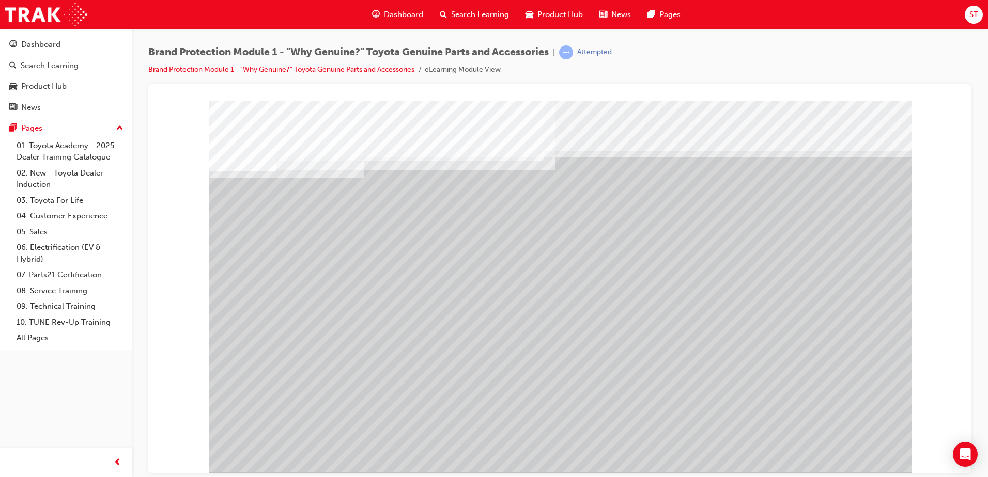
drag, startPoint x: 619, startPoint y: 271, endPoint x: 665, endPoint y: 273, distance: 46.0
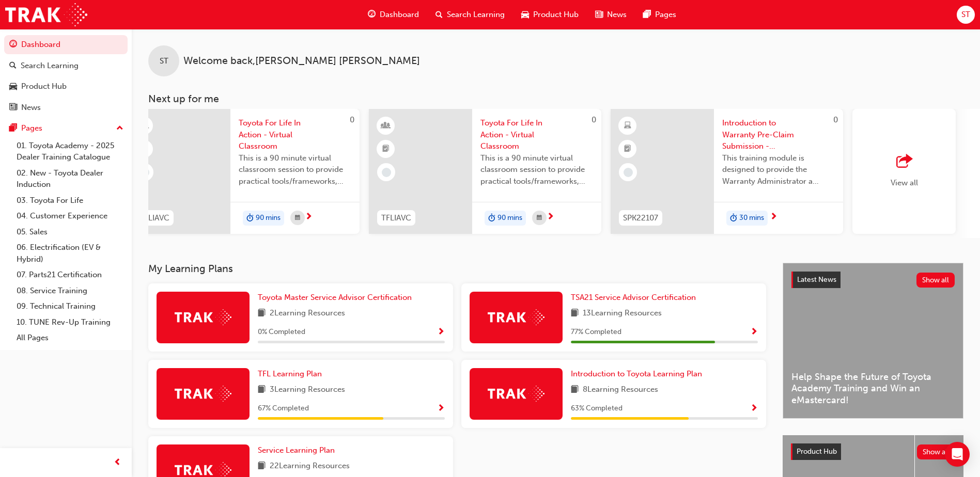
scroll to position [0, 617]
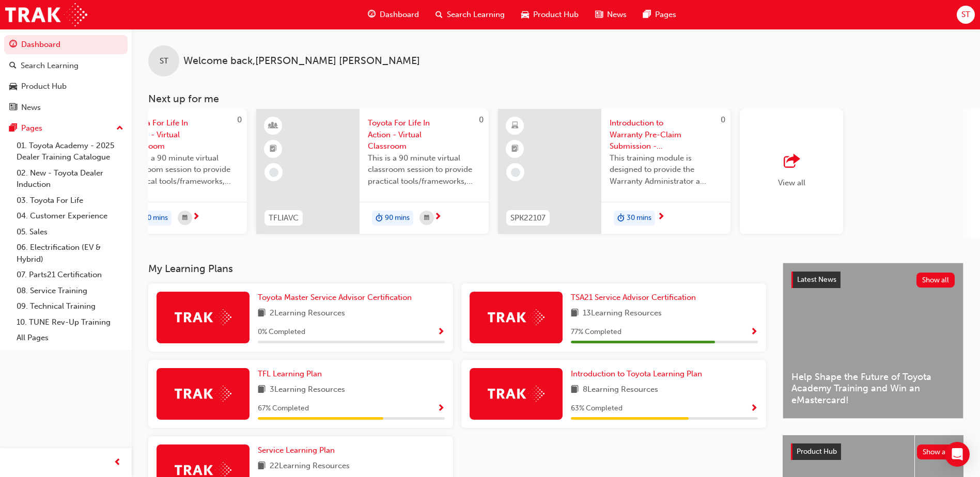
click at [799, 181] on span "View all" at bounding box center [791, 182] width 27 height 9
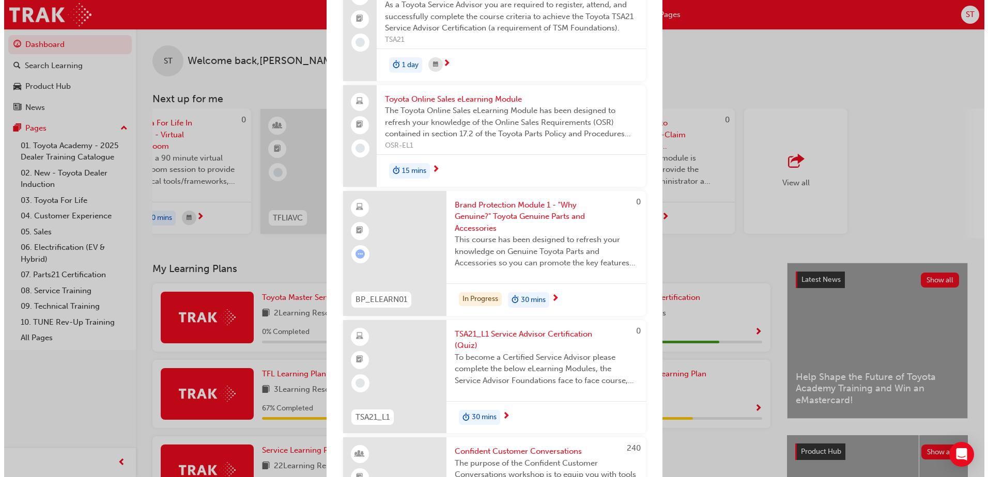
scroll to position [827, 0]
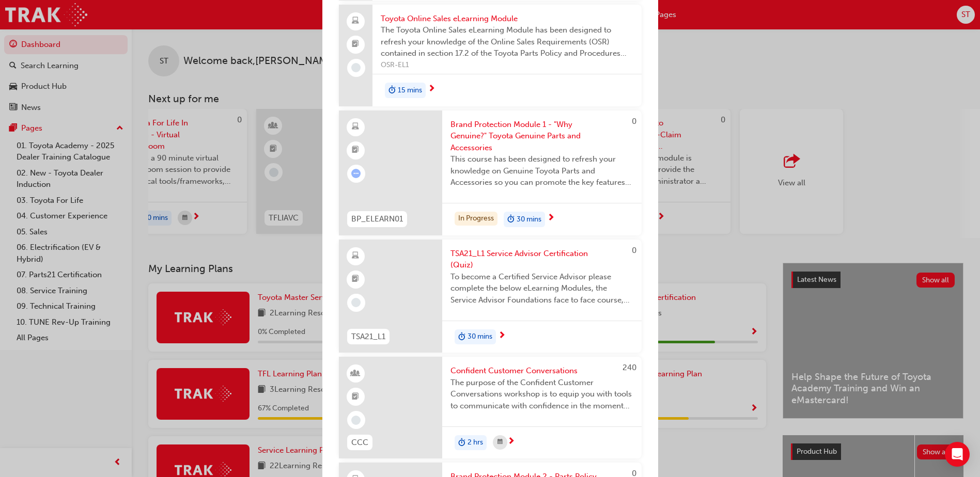
click at [539, 218] on span "30 mins" at bounding box center [529, 220] width 25 height 12
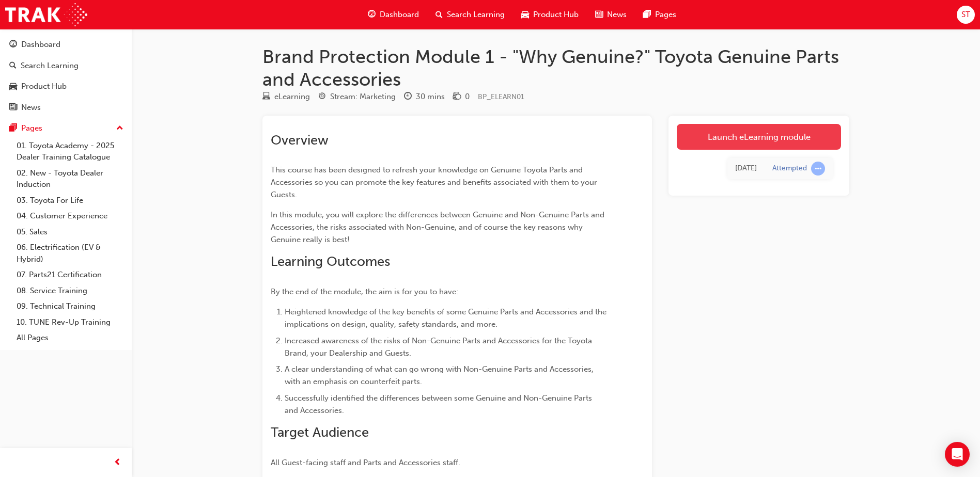
click at [788, 138] on link "Launch eLearning module" at bounding box center [759, 137] width 164 height 26
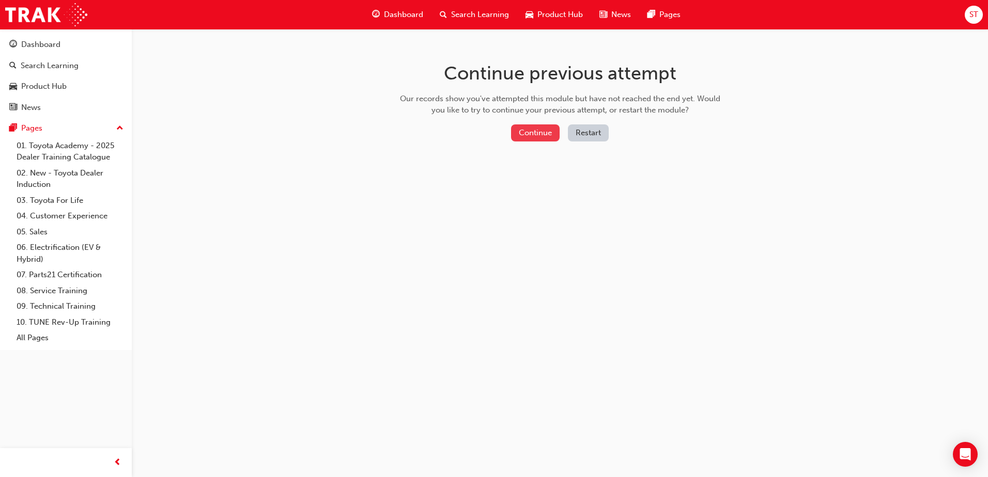
click at [536, 138] on button "Continue" at bounding box center [535, 133] width 49 height 17
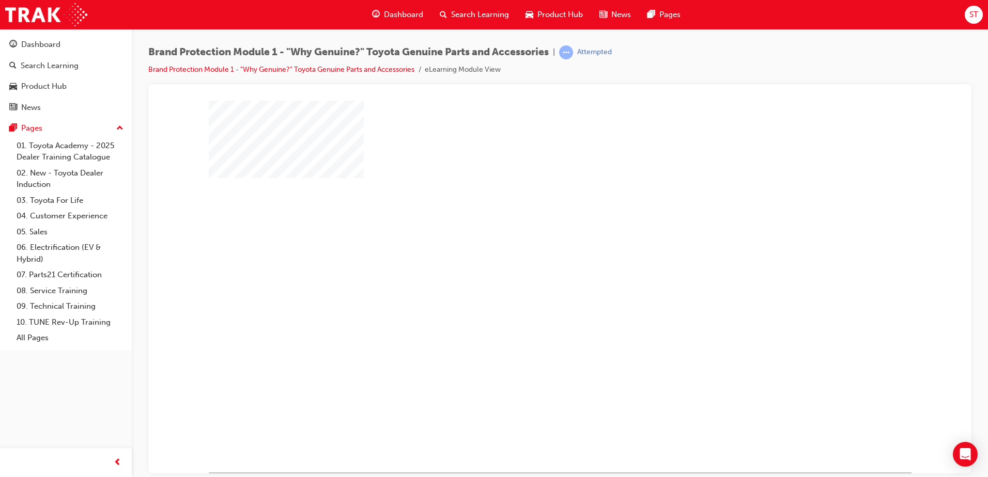
click at [530, 256] on div "play" at bounding box center [530, 256] width 0 height 0
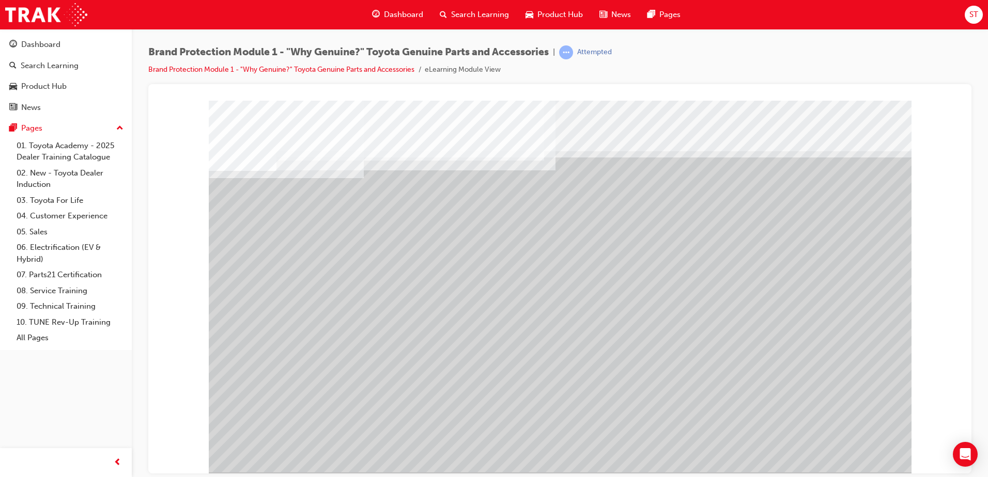
drag, startPoint x: 474, startPoint y: 266, endPoint x: 581, endPoint y: 267, distance: 107.5
drag, startPoint x: 582, startPoint y: 267, endPoint x: 587, endPoint y: 267, distance: 5.7
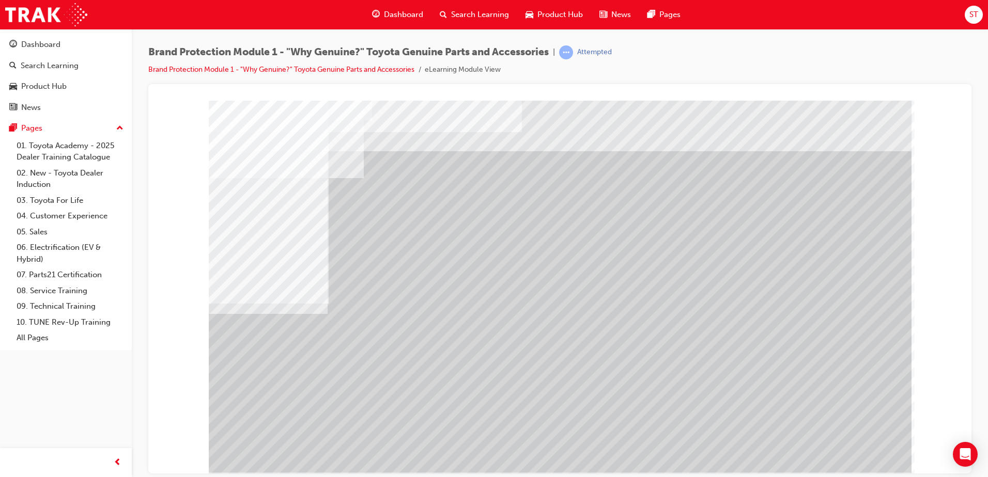
drag, startPoint x: 819, startPoint y: 216, endPoint x: 802, endPoint y: 262, distance: 48.6
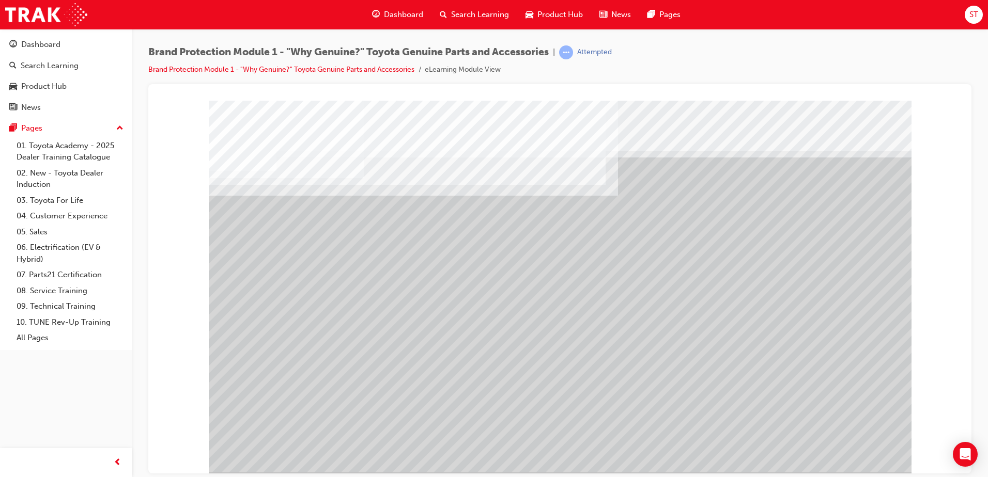
drag, startPoint x: 280, startPoint y: 258, endPoint x: 416, endPoint y: 265, distance: 136.0
drag, startPoint x: 416, startPoint y: 255, endPoint x: 465, endPoint y: 254, distance: 49.1
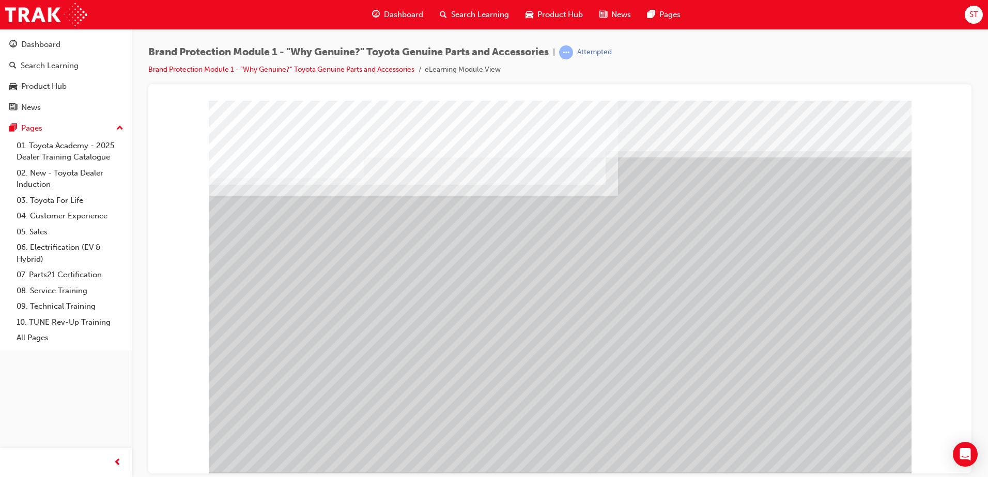
drag, startPoint x: 500, startPoint y: 265, endPoint x: 562, endPoint y: 261, distance: 62.1
drag, startPoint x: 576, startPoint y: 260, endPoint x: 646, endPoint y: 260, distance: 69.7
click at [590, 260] on div "multistate" at bounding box center [560, 286] width 703 height 372
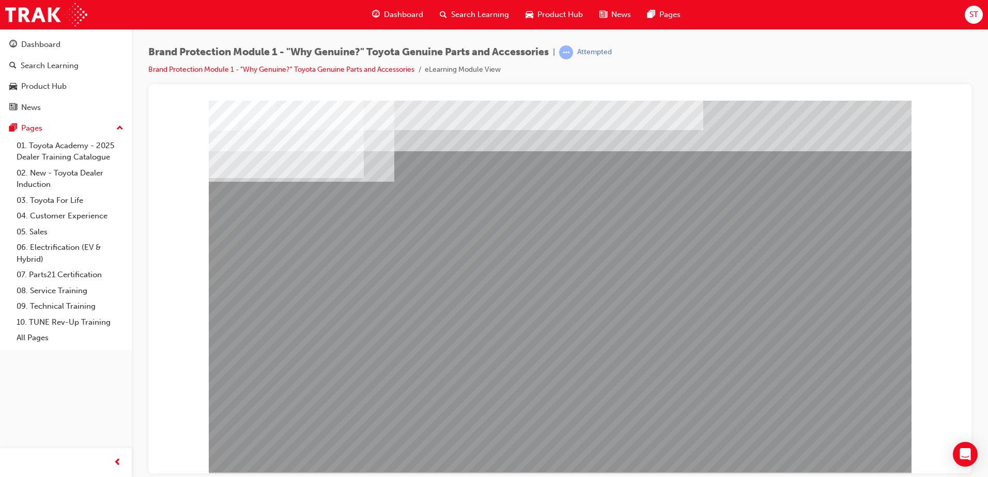
drag, startPoint x: 713, startPoint y: 249, endPoint x: 732, endPoint y: 212, distance: 41.1
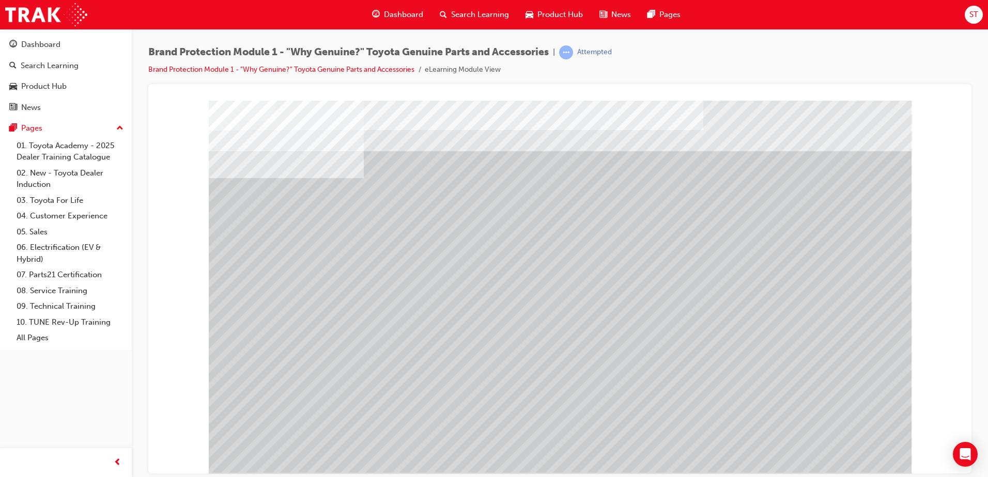
drag, startPoint x: 271, startPoint y: 242, endPoint x: 374, endPoint y: 200, distance: 110.7
drag, startPoint x: 414, startPoint y: 189, endPoint x: 376, endPoint y: 227, distance: 54.4
drag, startPoint x: 282, startPoint y: 251, endPoint x: 343, endPoint y: 250, distance: 61.0
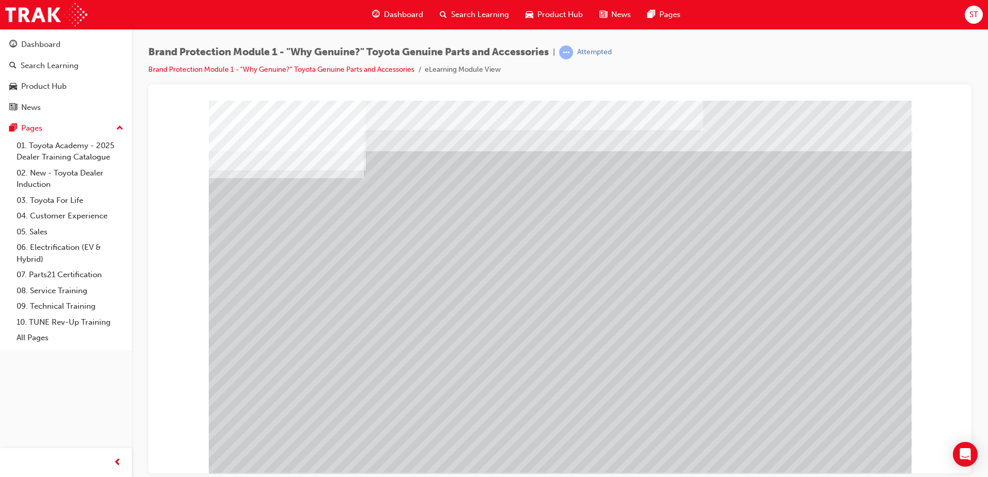
click at [290, 385] on div "multistate" at bounding box center [560, 286] width 703 height 372
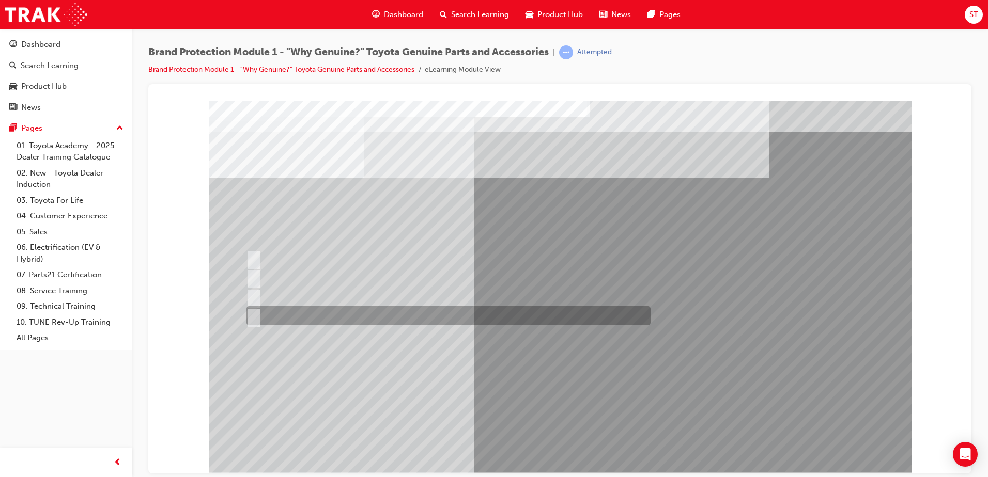
click at [255, 314] on input "All of the above." at bounding box center [251, 315] width 11 height 11
radio input "true"
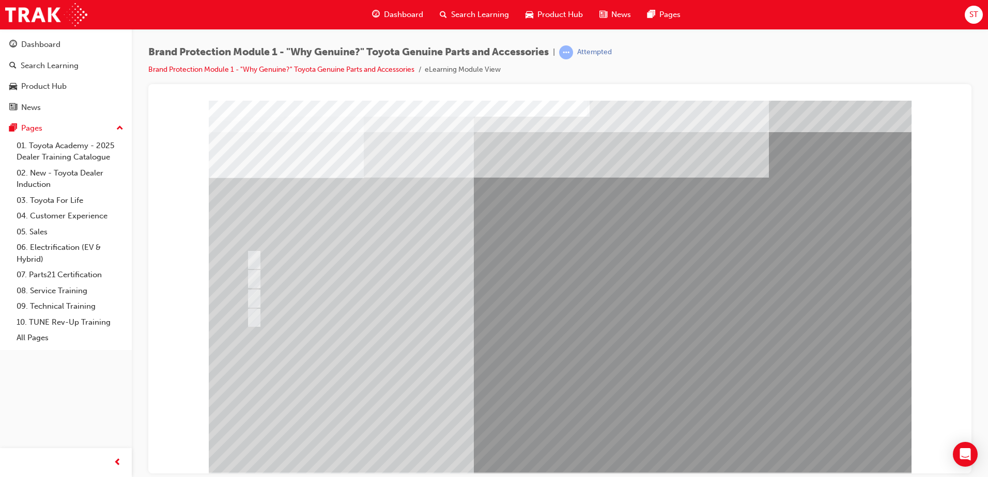
click at [600, 298] on div at bounding box center [446, 296] width 404 height 19
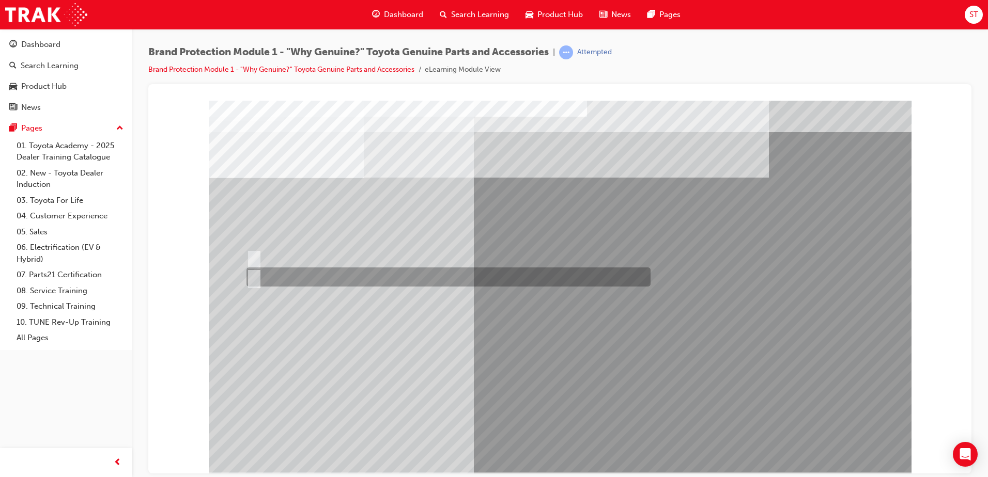
click at [294, 284] on div at bounding box center [446, 277] width 404 height 19
radio input "true"
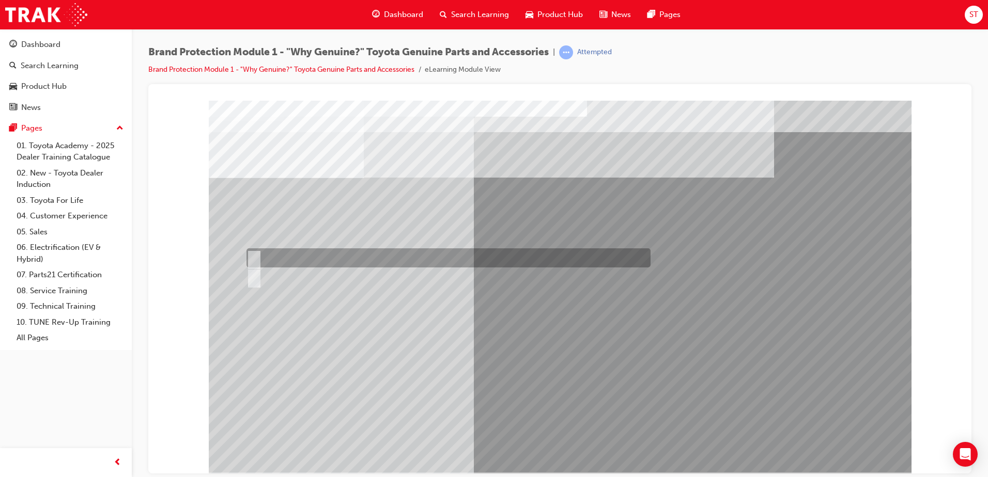
click at [272, 249] on div at bounding box center [446, 258] width 404 height 19
radio input "true"
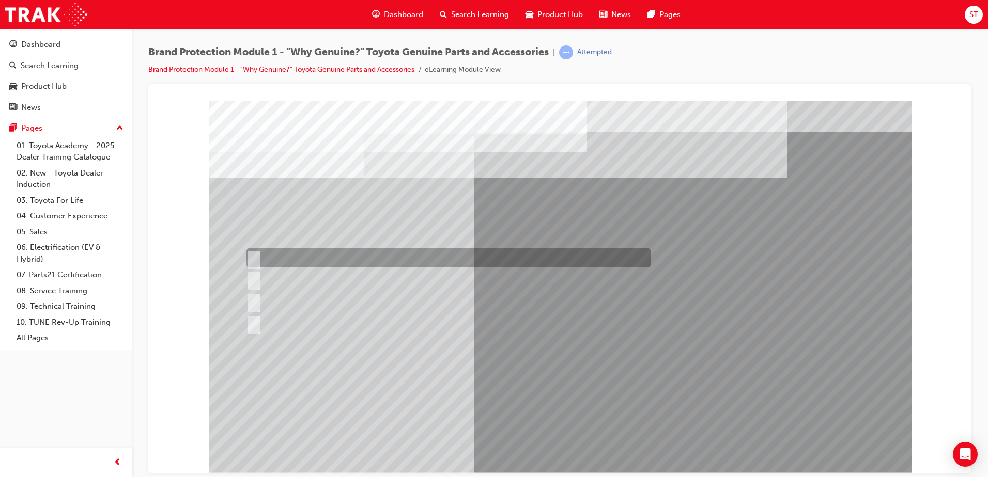
click at [391, 258] on div at bounding box center [446, 258] width 404 height 19
radio input "true"
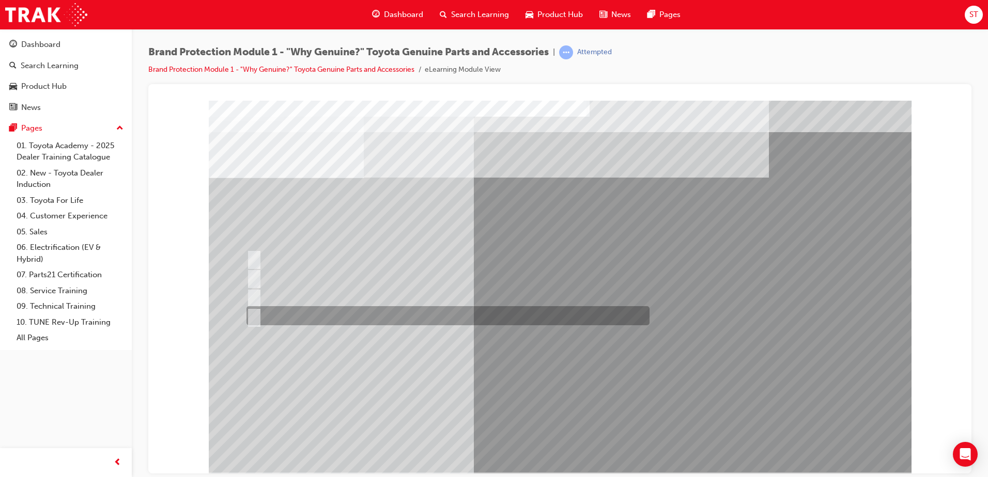
click at [344, 315] on div at bounding box center [445, 315] width 403 height 19
radio input "true"
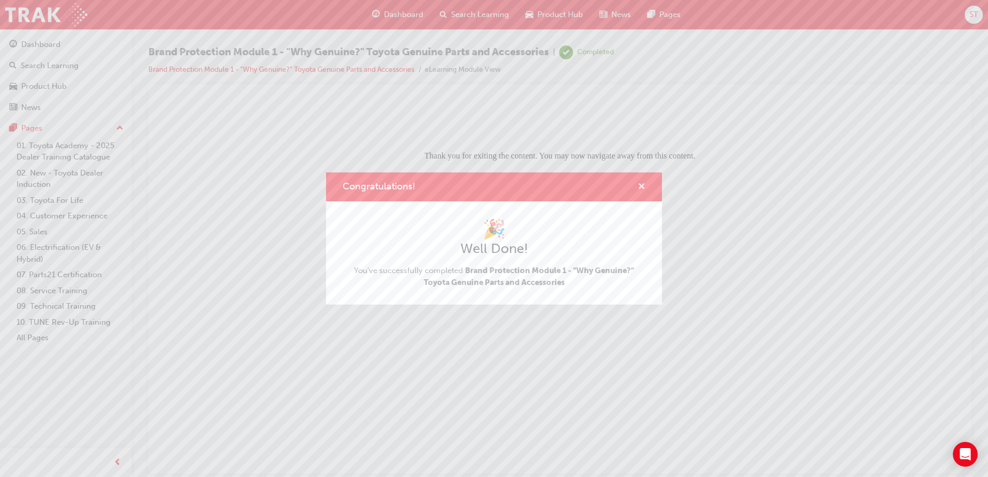
click at [641, 185] on span "cross-icon" at bounding box center [642, 187] width 8 height 9
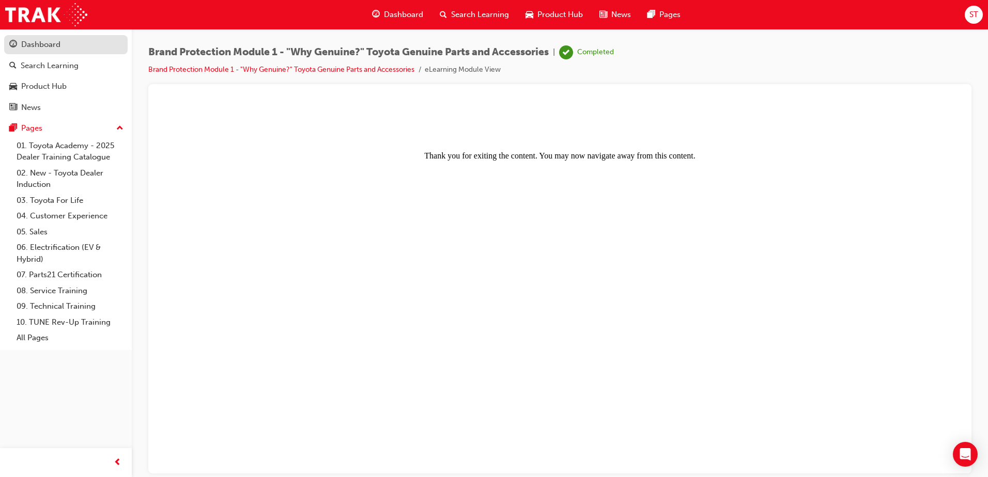
drag, startPoint x: 641, startPoint y: 185, endPoint x: 54, endPoint y: 48, distance: 603.2
click at [54, 48] on div "Dashboard" at bounding box center [40, 45] width 39 height 12
